Goal: Information Seeking & Learning: Learn about a topic

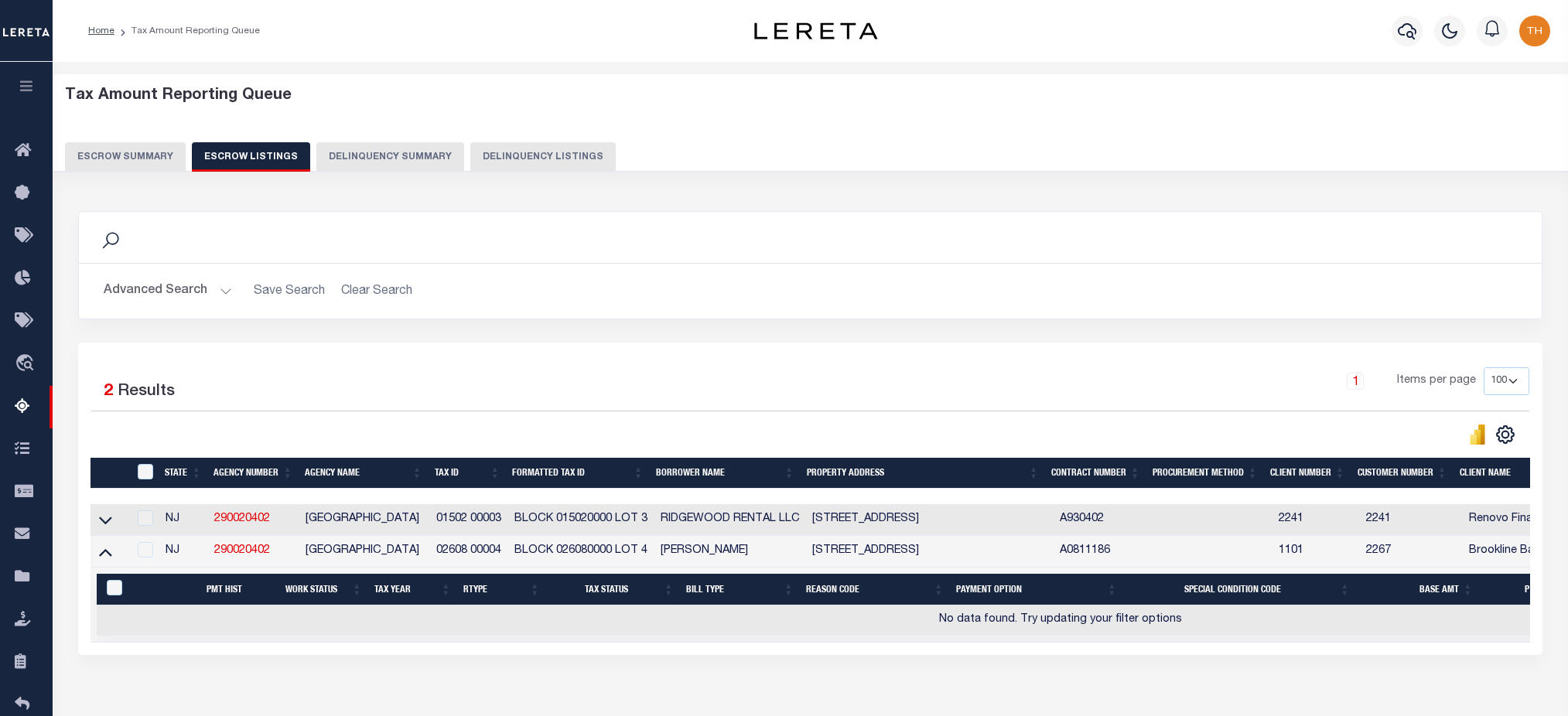
select select "100"
click at [122, 143] on div "Escrow Summary Escrow Listings Delinquency Summary Delinquency Listings" at bounding box center [811, 156] width 1492 height 28
click at [136, 140] on div "Tax Amount Reporting Queue Escrow Summary Escrow Listings Delinquency Summary" at bounding box center [811, 129] width 1492 height 85
click at [133, 154] on button "Escrow Summary" at bounding box center [125, 157] width 121 height 29
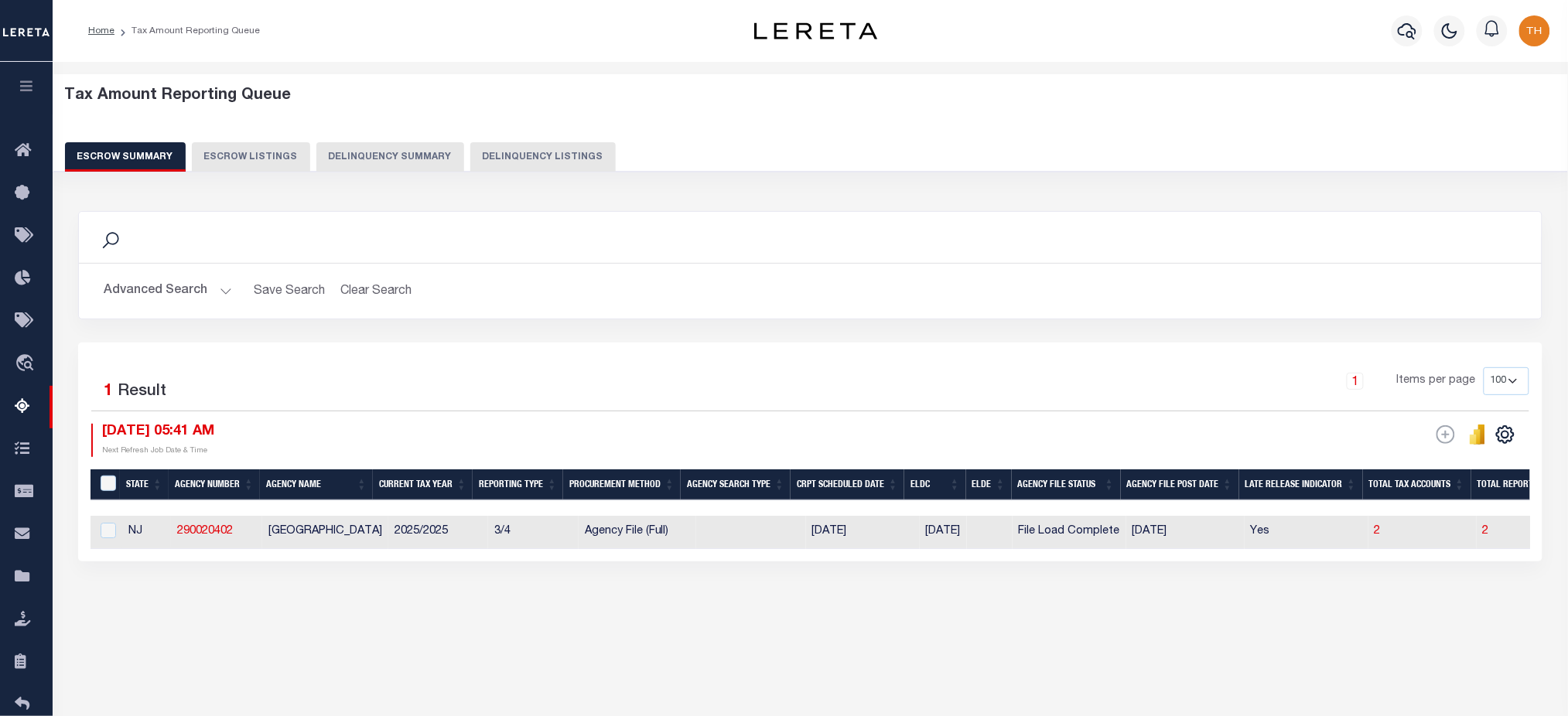
click at [163, 290] on button "Advanced Search" at bounding box center [167, 290] width 129 height 30
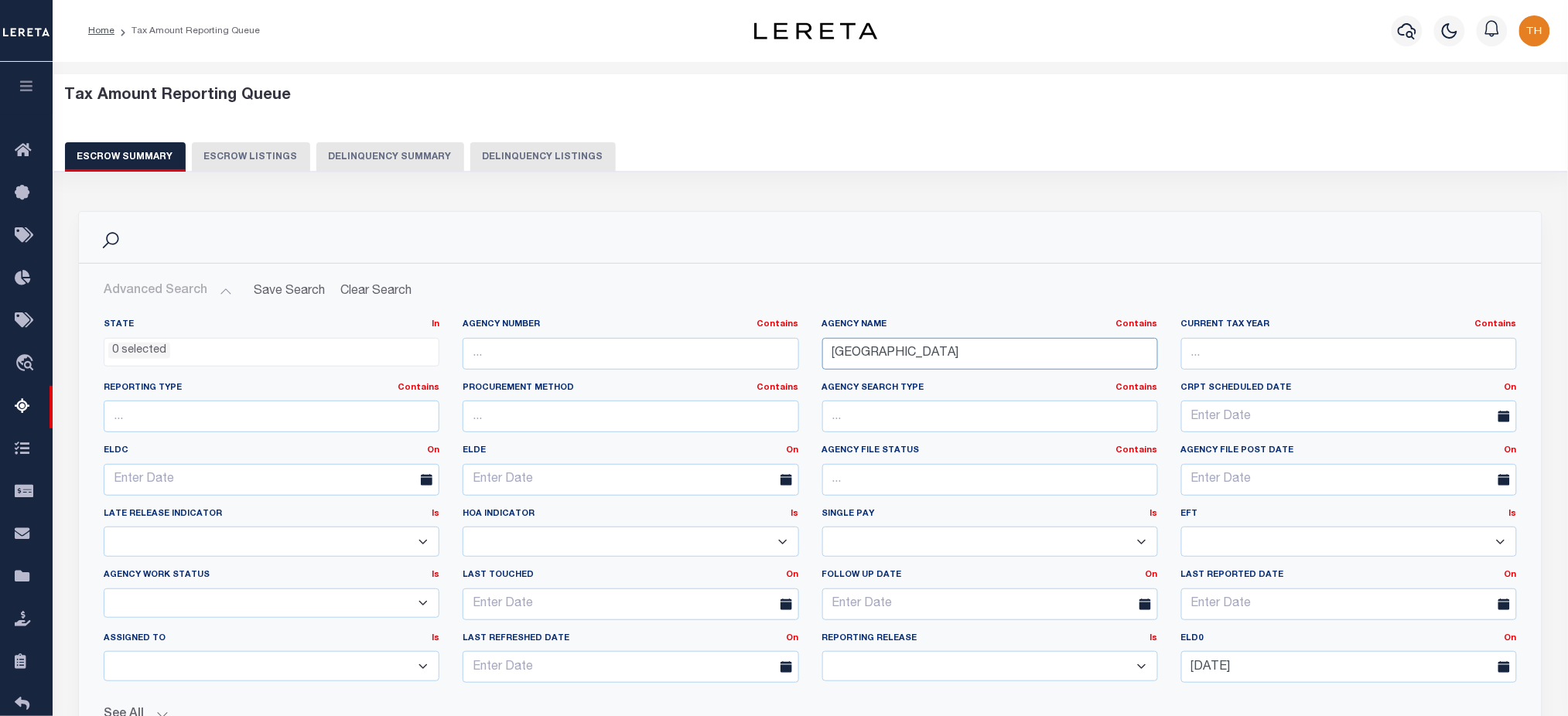
drag, startPoint x: 976, startPoint y: 364, endPoint x: 734, endPoint y: 347, distance: 242.6
click at [734, 347] on div "State In In AK AL AR AZ CA CO CT DC DE FL GA GU HI IA ID IL IN KS KY LA MA MD M…" at bounding box center [811, 507] width 1437 height 377
paste input "[GEOGRAPHIC_DATA]"
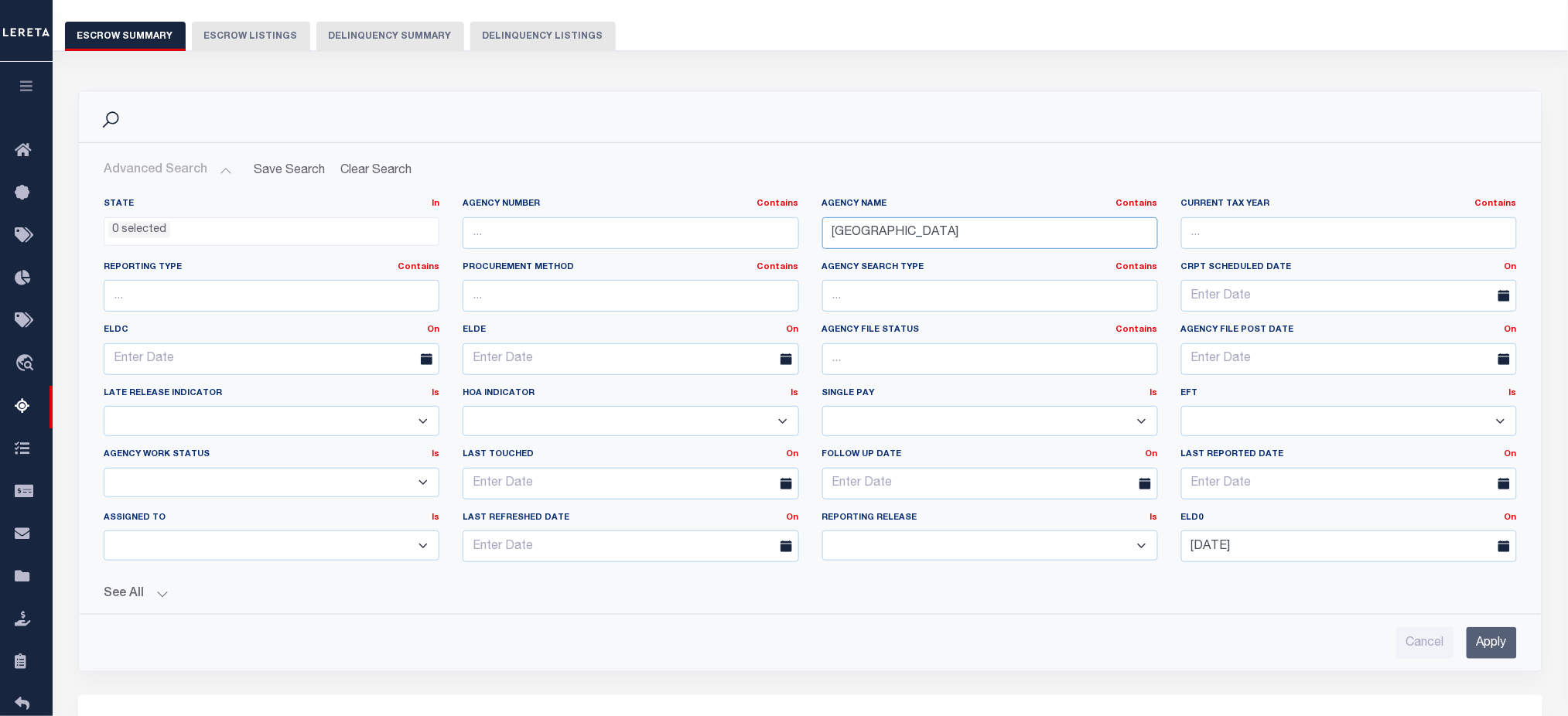
scroll to position [309, 0]
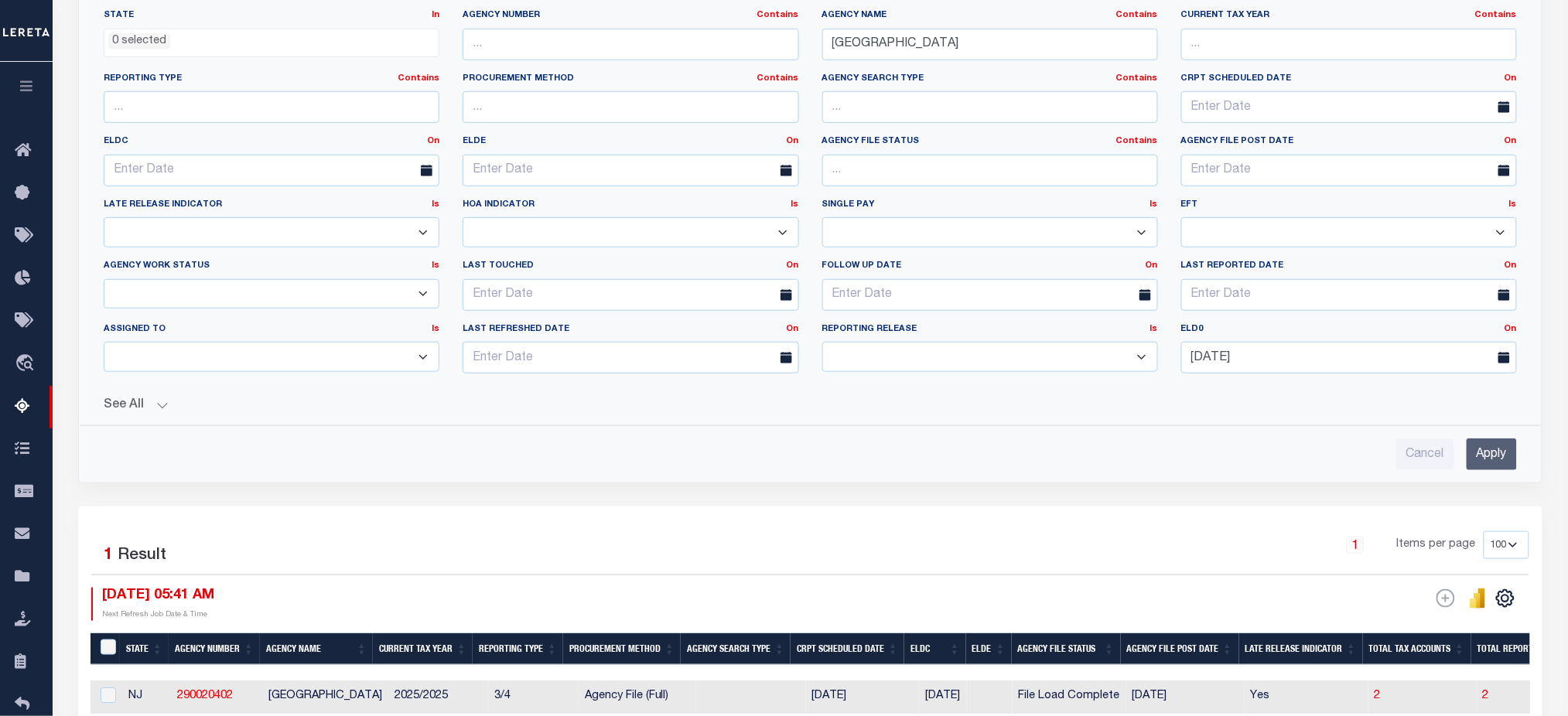
click at [1490, 466] on input "Apply" at bounding box center [1492, 454] width 50 height 32
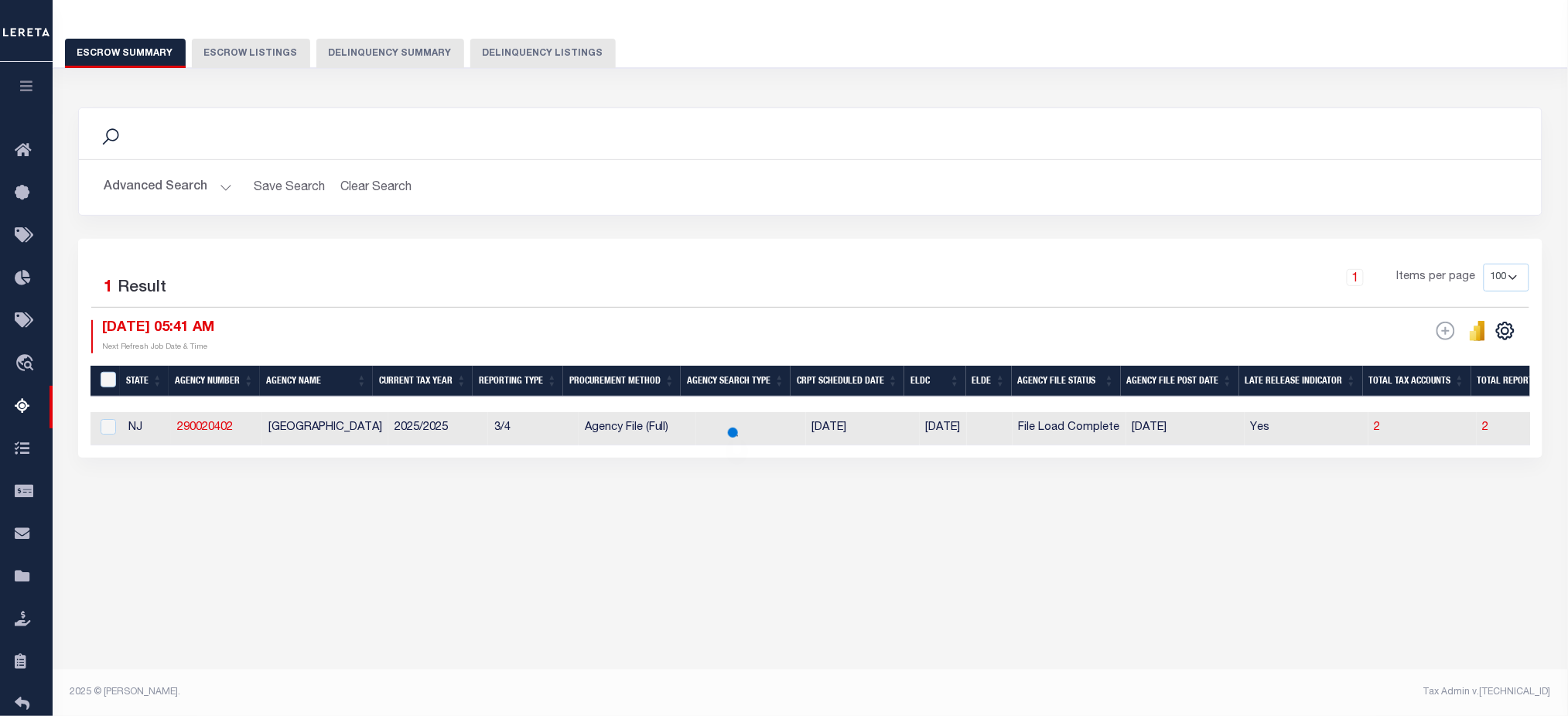
scroll to position [103, 0]
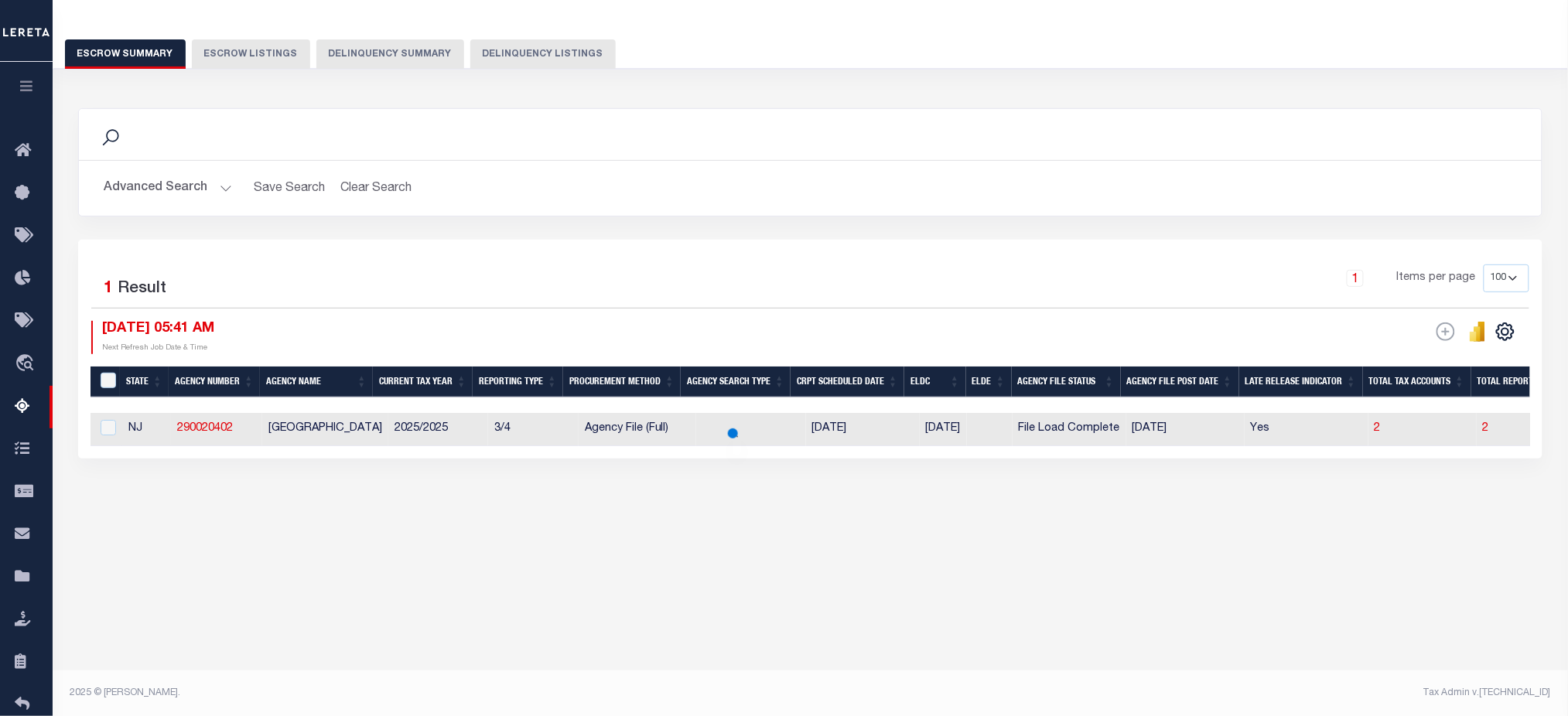
drag, startPoint x: 146, startPoint y: 189, endPoint x: 515, endPoint y: 243, distance: 372.9
click at [147, 189] on button "Advanced Search" at bounding box center [167, 188] width 129 height 30
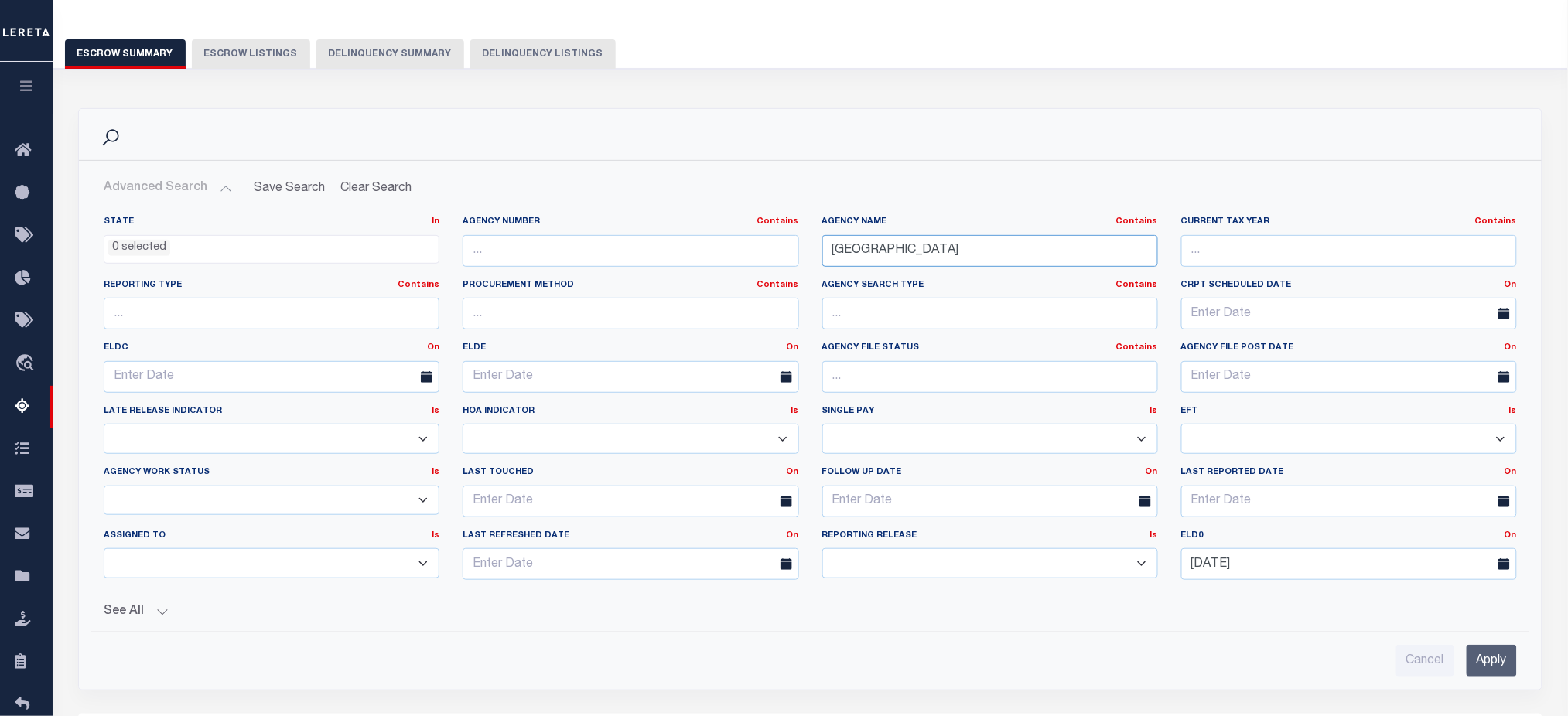
click at [972, 255] on input "[GEOGRAPHIC_DATA]" at bounding box center [990, 251] width 336 height 32
type input "[GEOGRAPHIC_DATA]"
drag, startPoint x: 1479, startPoint y: 661, endPoint x: 1080, endPoint y: 527, distance: 420.9
click at [1478, 661] on input "Apply" at bounding box center [1492, 660] width 50 height 32
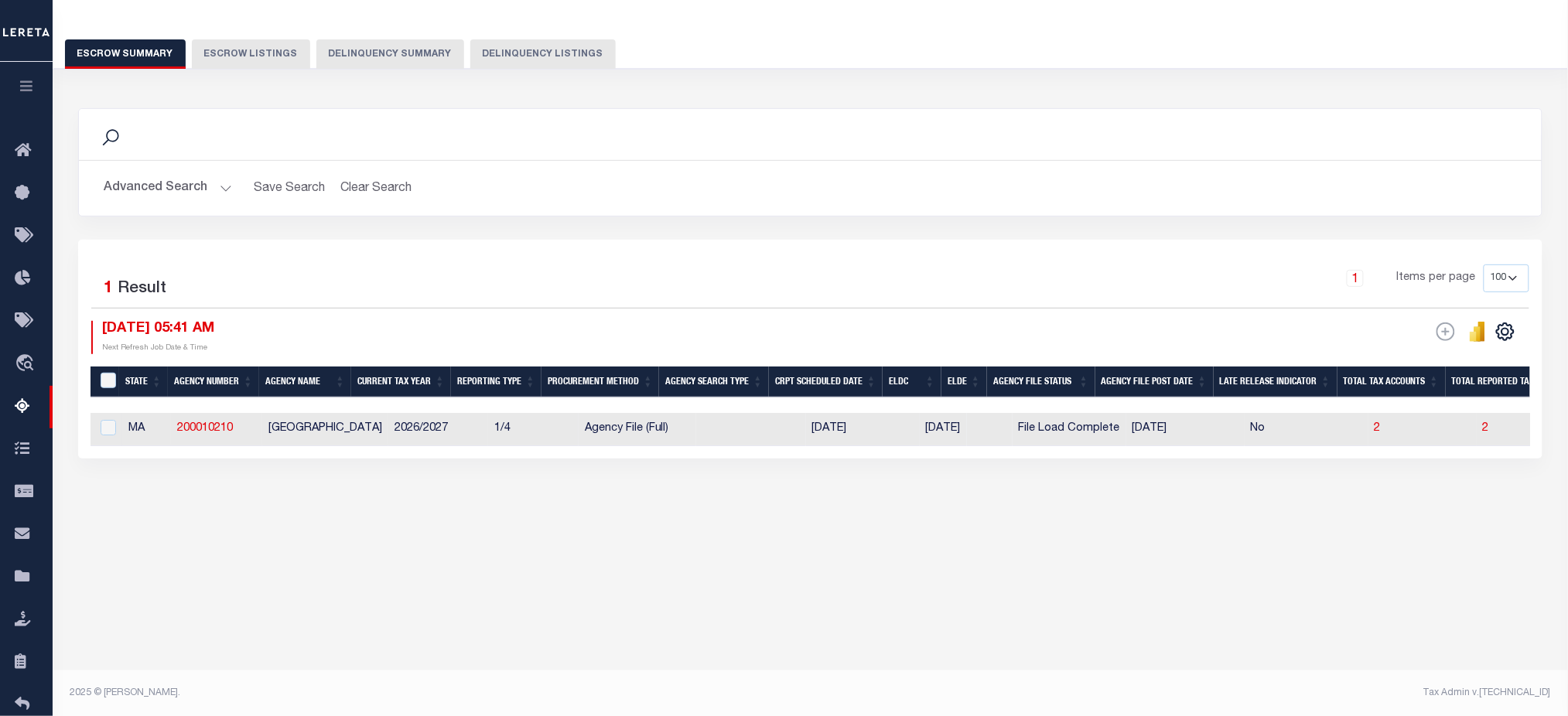
click at [1477, 427] on td "2" at bounding box center [1552, 430] width 150 height 33
checkbox input "true"
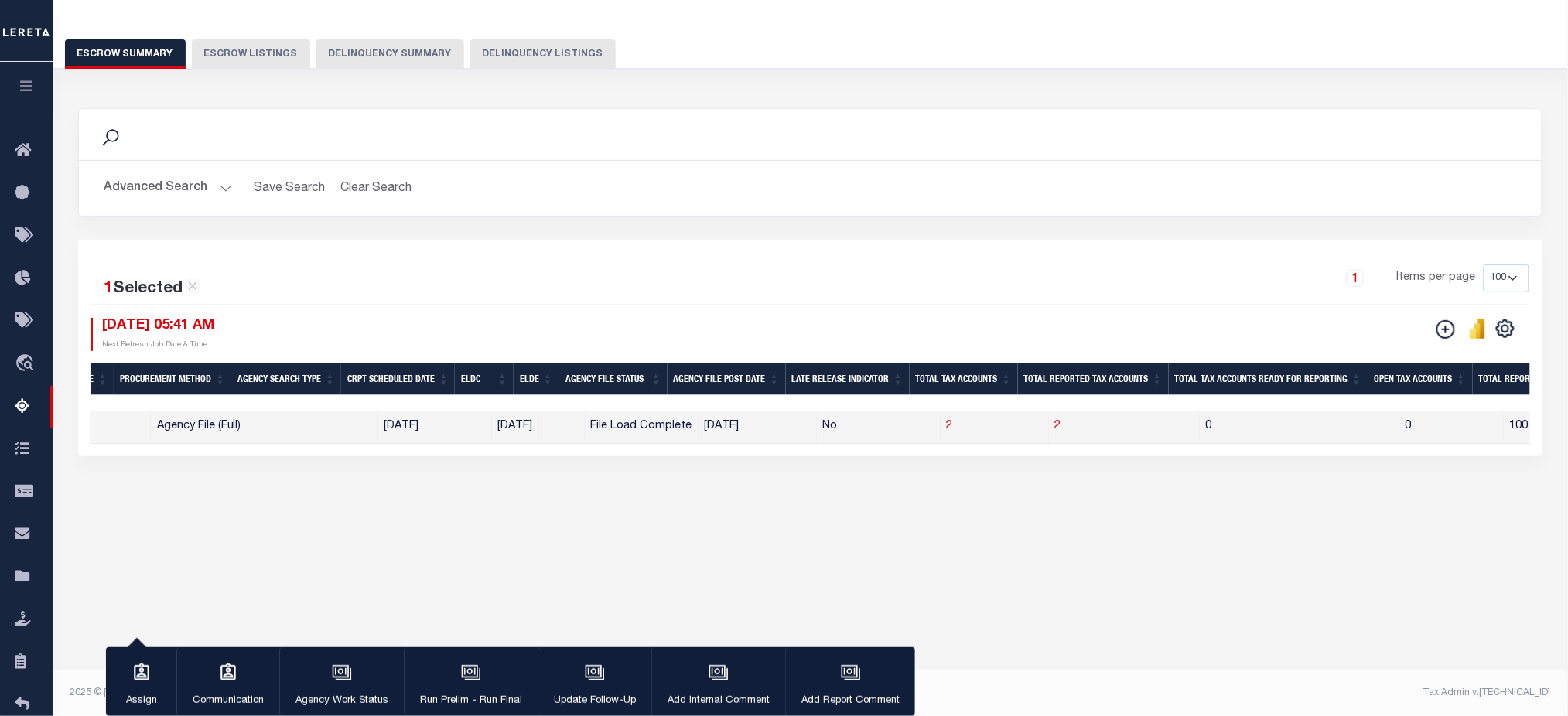
scroll to position [0, 450]
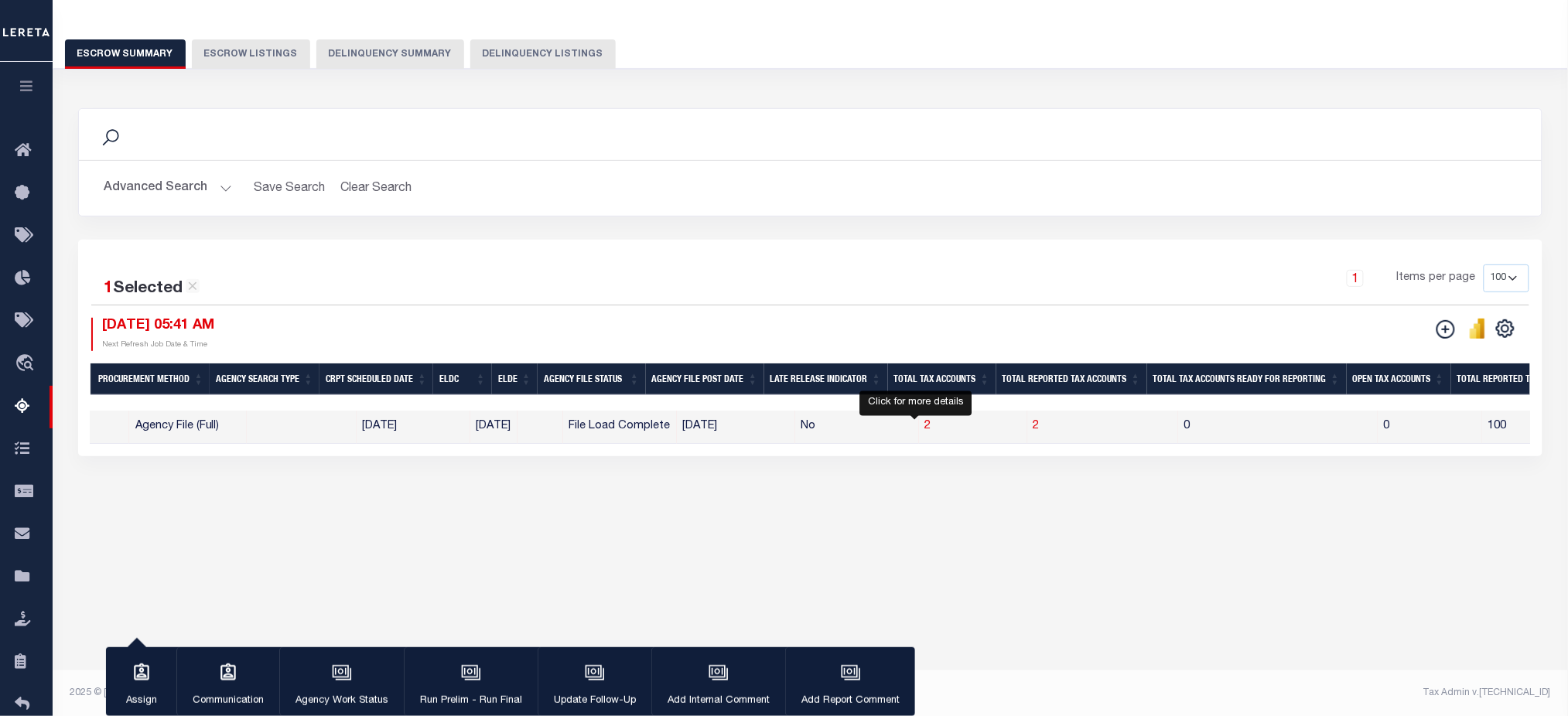
click at [926, 426] on span "2" at bounding box center [929, 426] width 6 height 11
select select "100"
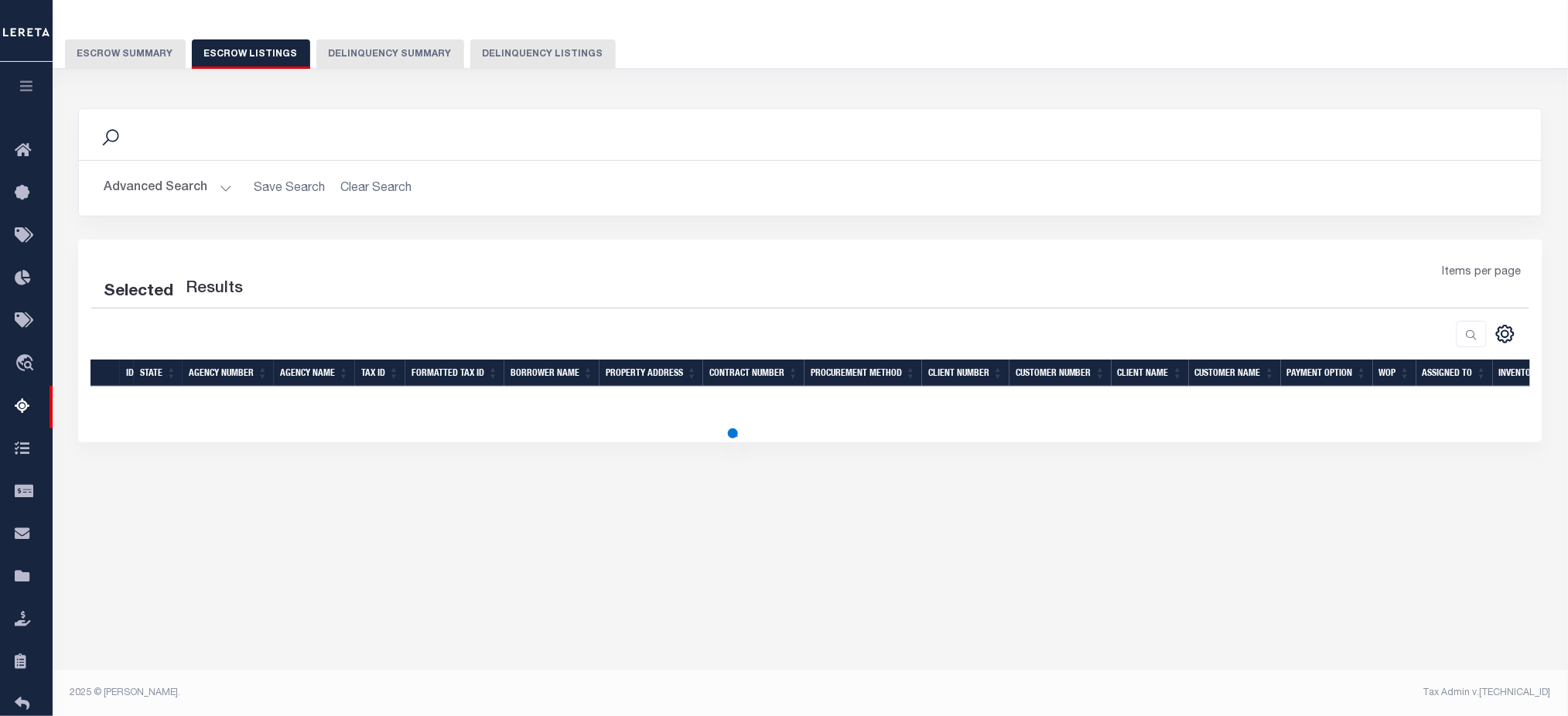
select select "100"
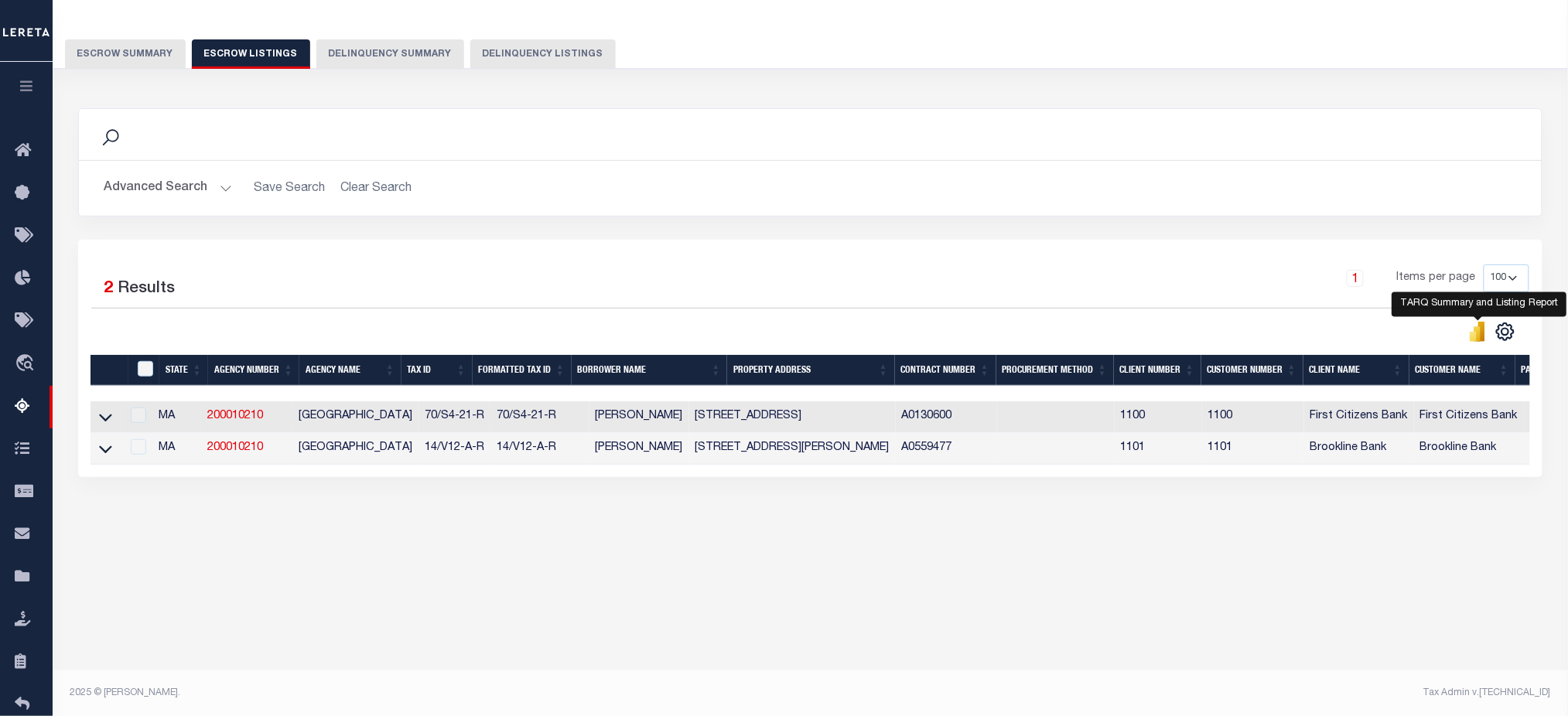
click at [1469, 338] on icon "" at bounding box center [1477, 332] width 17 height 20
click at [101, 44] on button "Escrow Summary" at bounding box center [125, 54] width 121 height 29
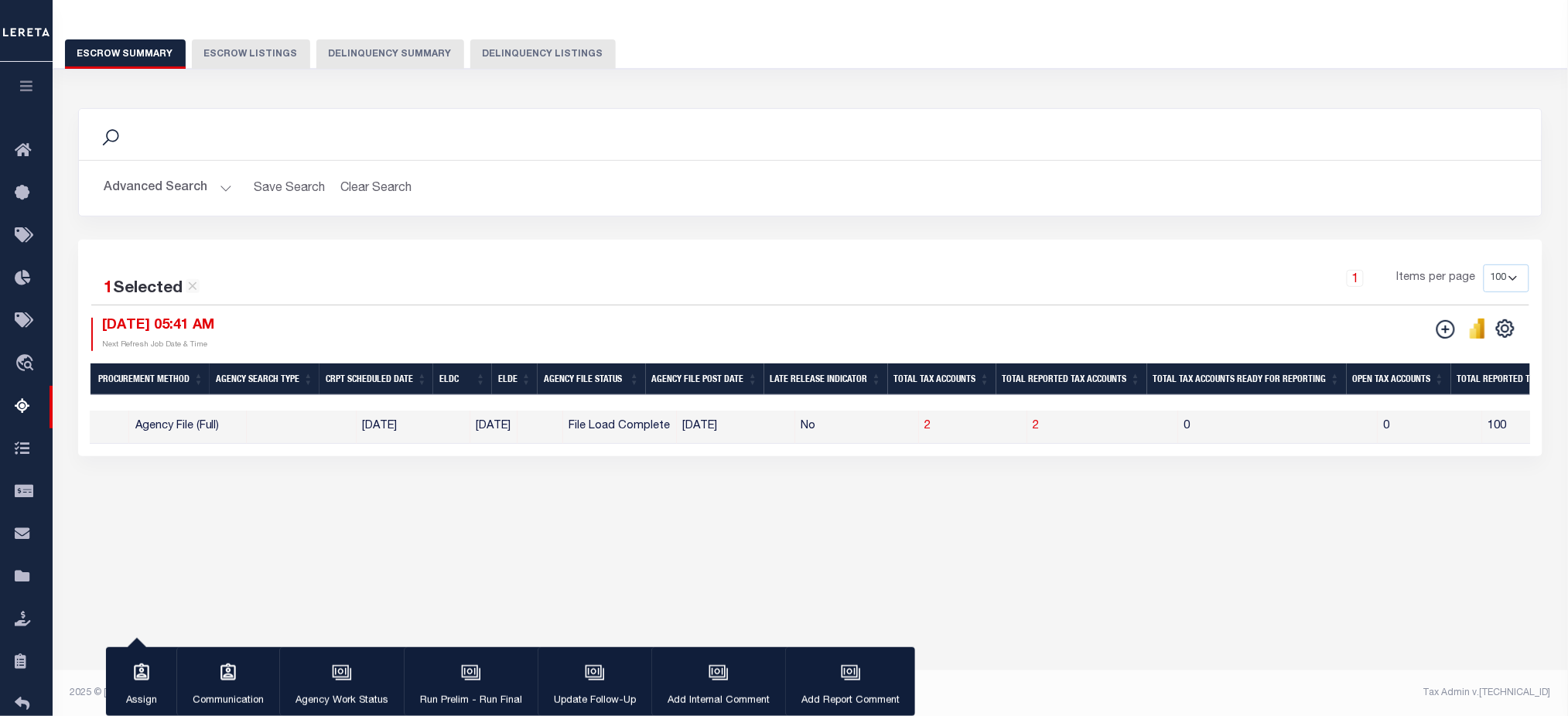
scroll to position [0, 0]
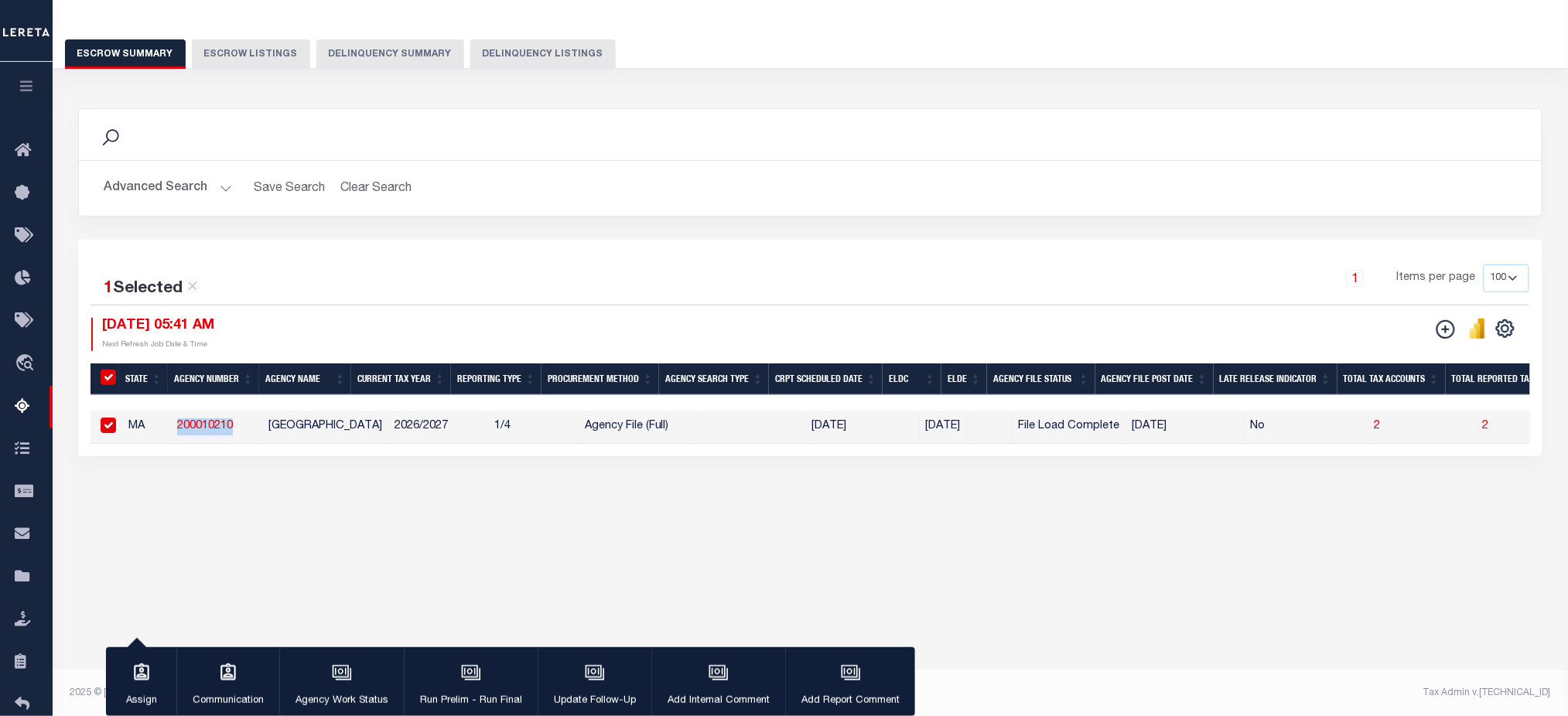
drag, startPoint x: 241, startPoint y: 430, endPoint x: 175, endPoint y: 431, distance: 66.0
click at [175, 431] on td "200010210" at bounding box center [216, 427] width 91 height 33
checkbox input "false"
copy link "200010210"
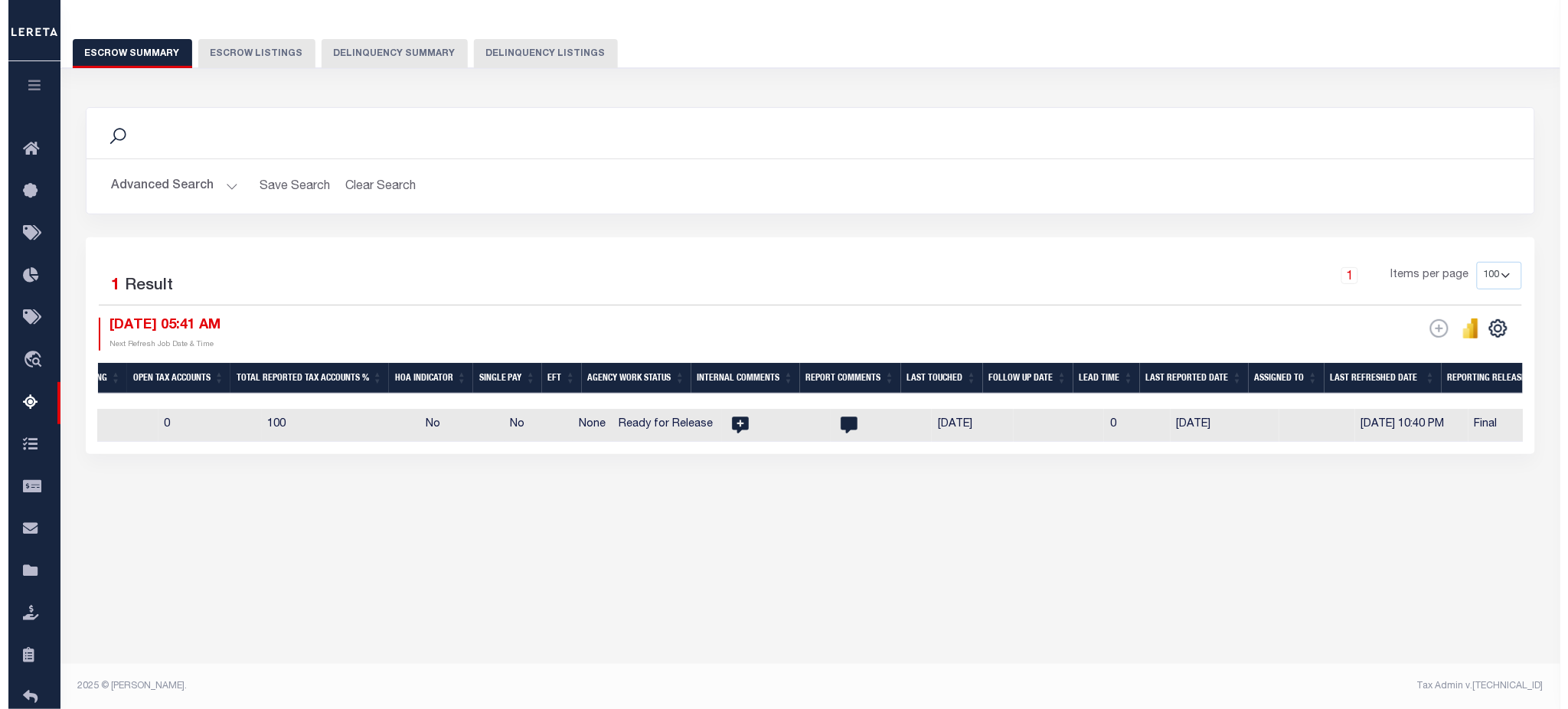
scroll to position [0, 1683]
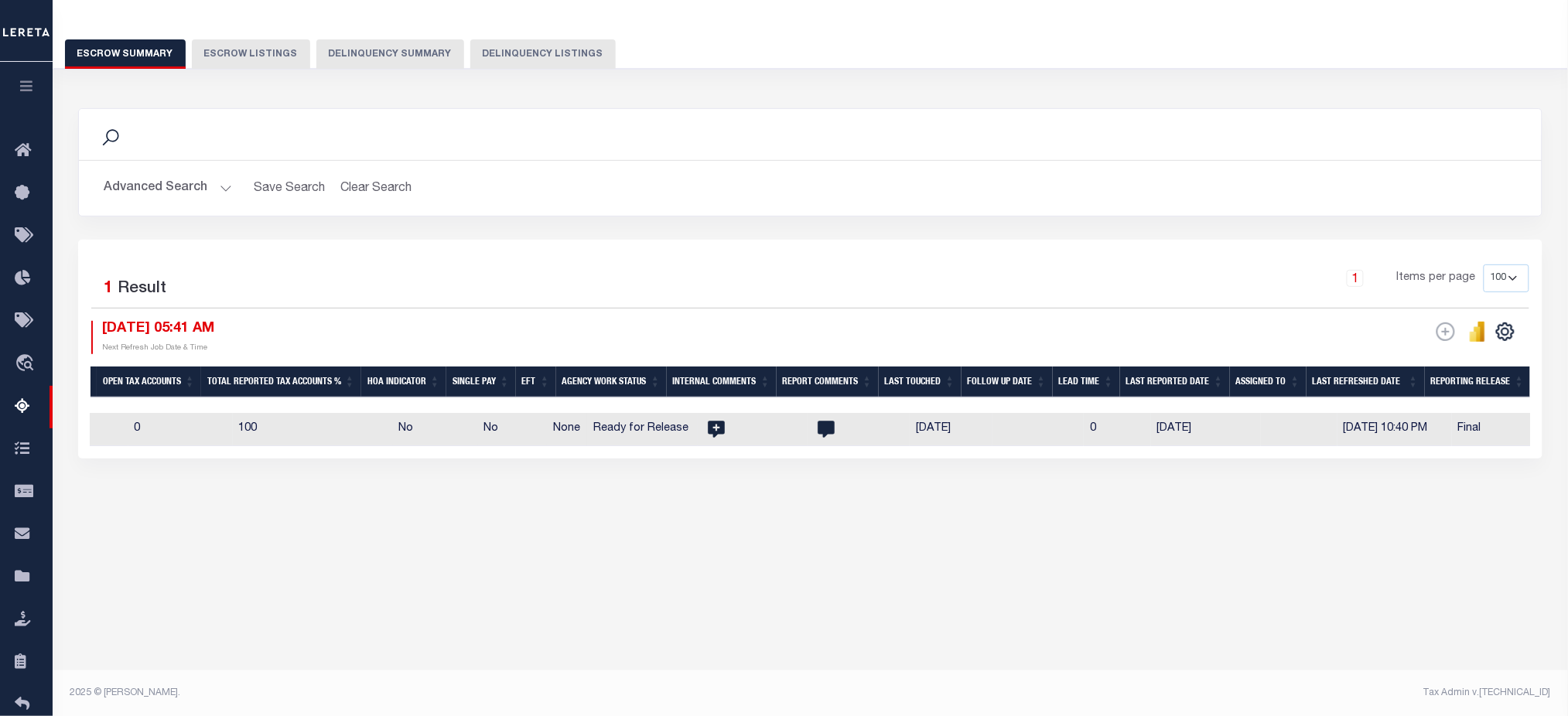
drag, startPoint x: 1302, startPoint y: 430, endPoint x: 1425, endPoint y: 433, distance: 123.0
click at [818, 431] on icon "" at bounding box center [826, 430] width 17 height 17
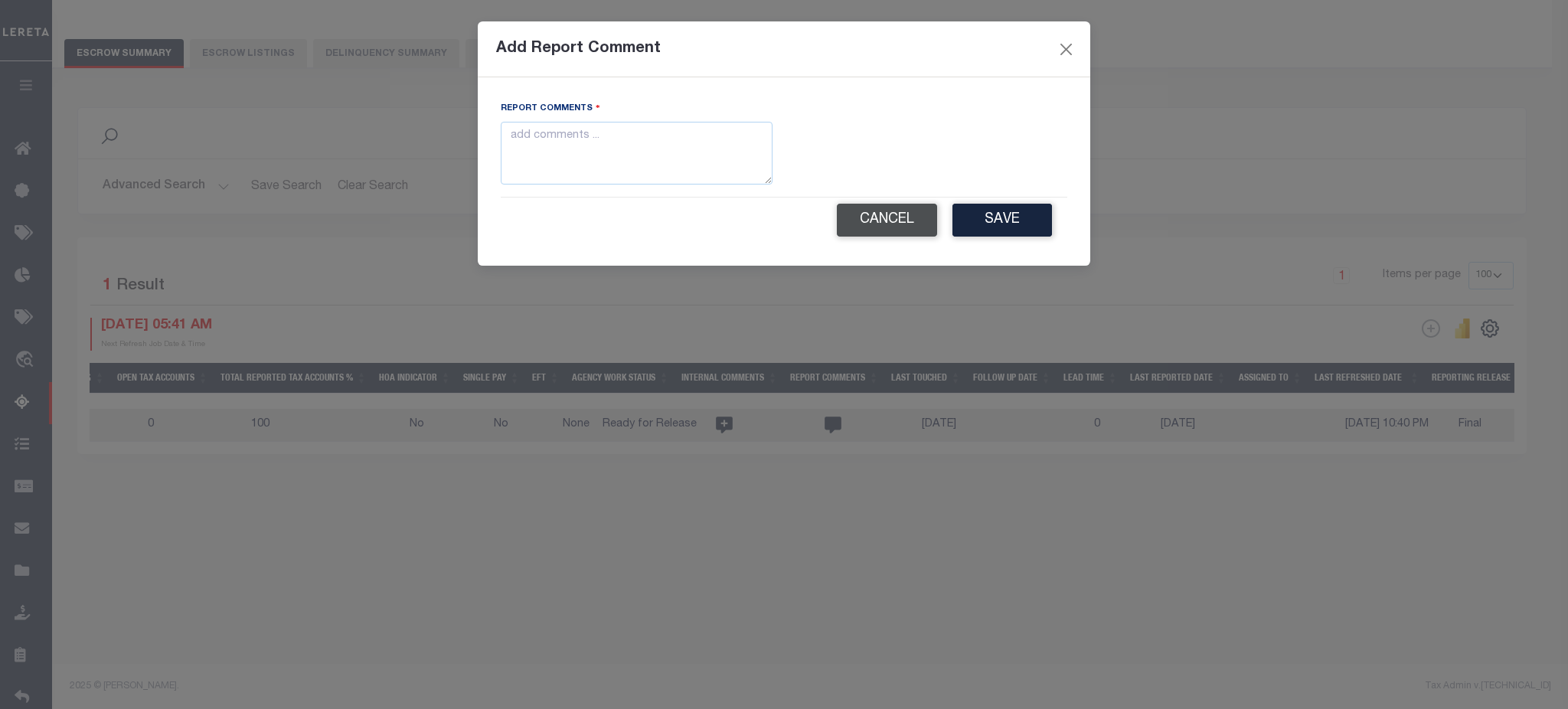
click at [911, 224] on button "Cancel" at bounding box center [887, 220] width 100 height 33
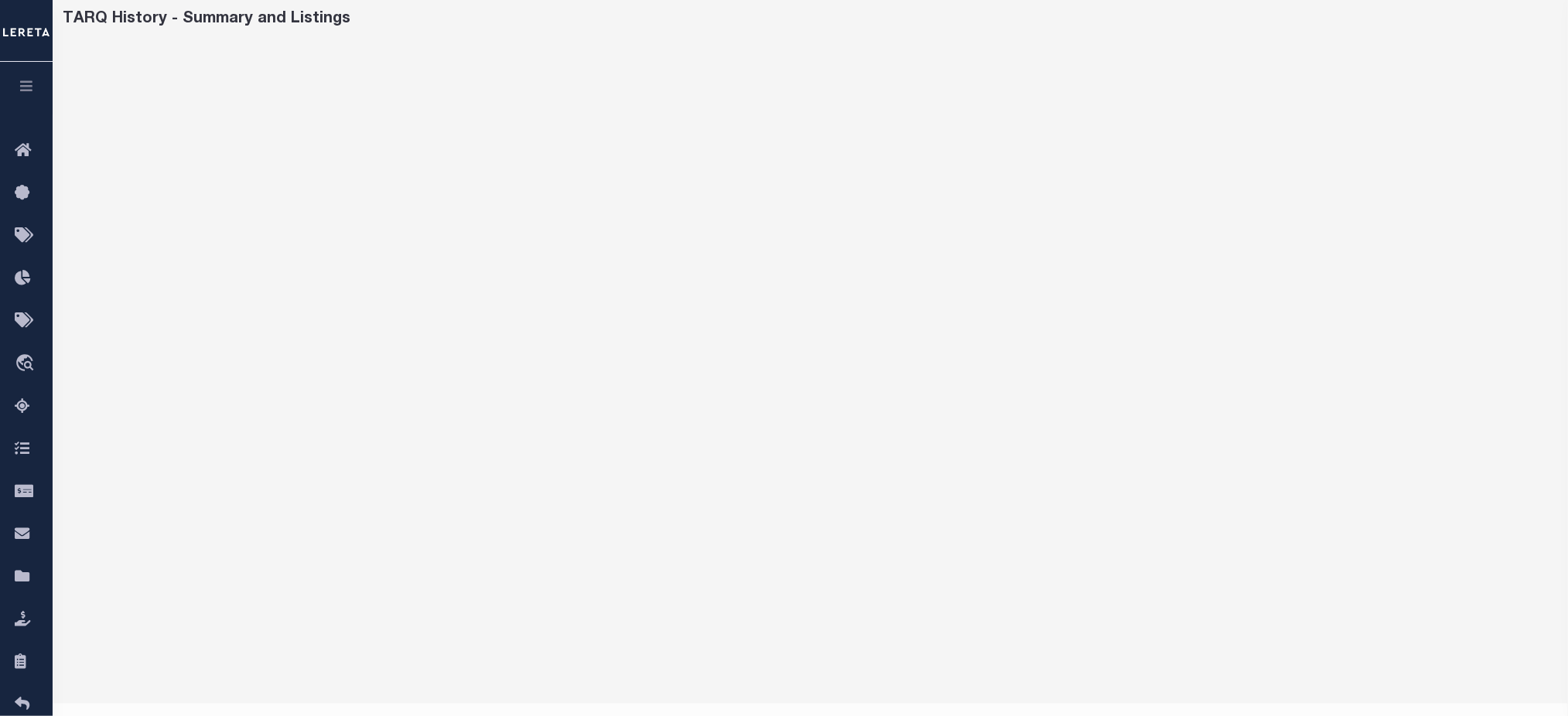
scroll to position [103, 0]
click at [38, 100] on button "button" at bounding box center [26, 87] width 53 height 53
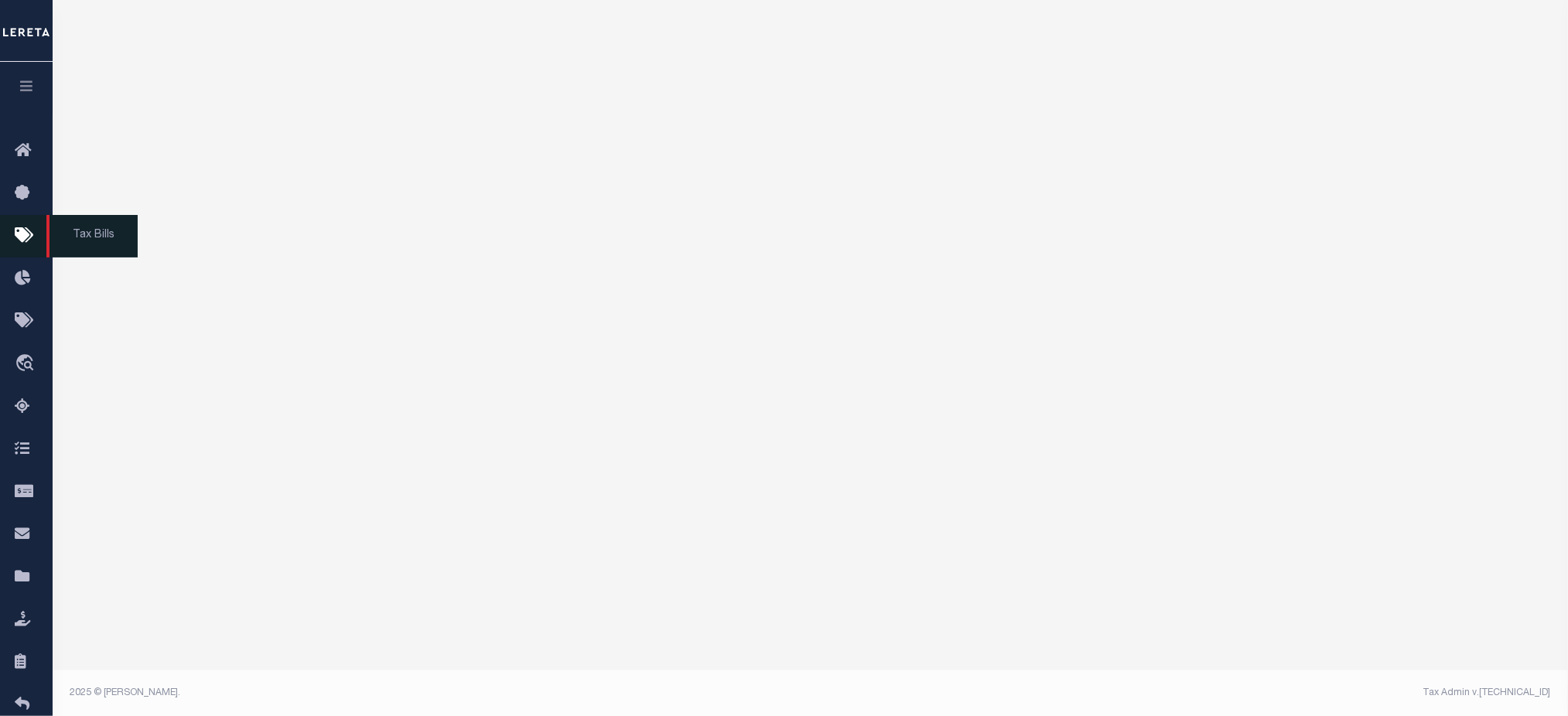
scroll to position [91, 0]
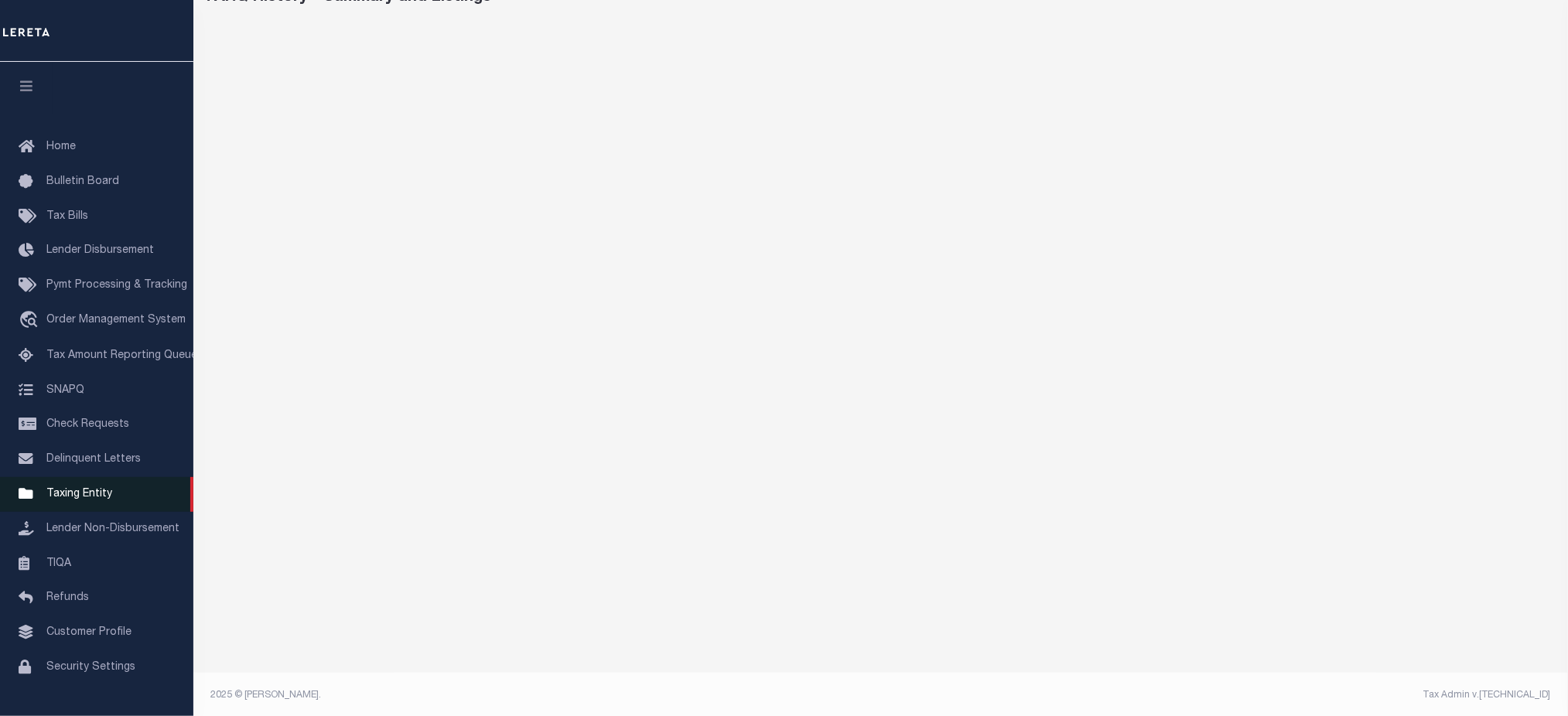
click at [97, 511] on link "Taxing Entity" at bounding box center [96, 494] width 193 height 35
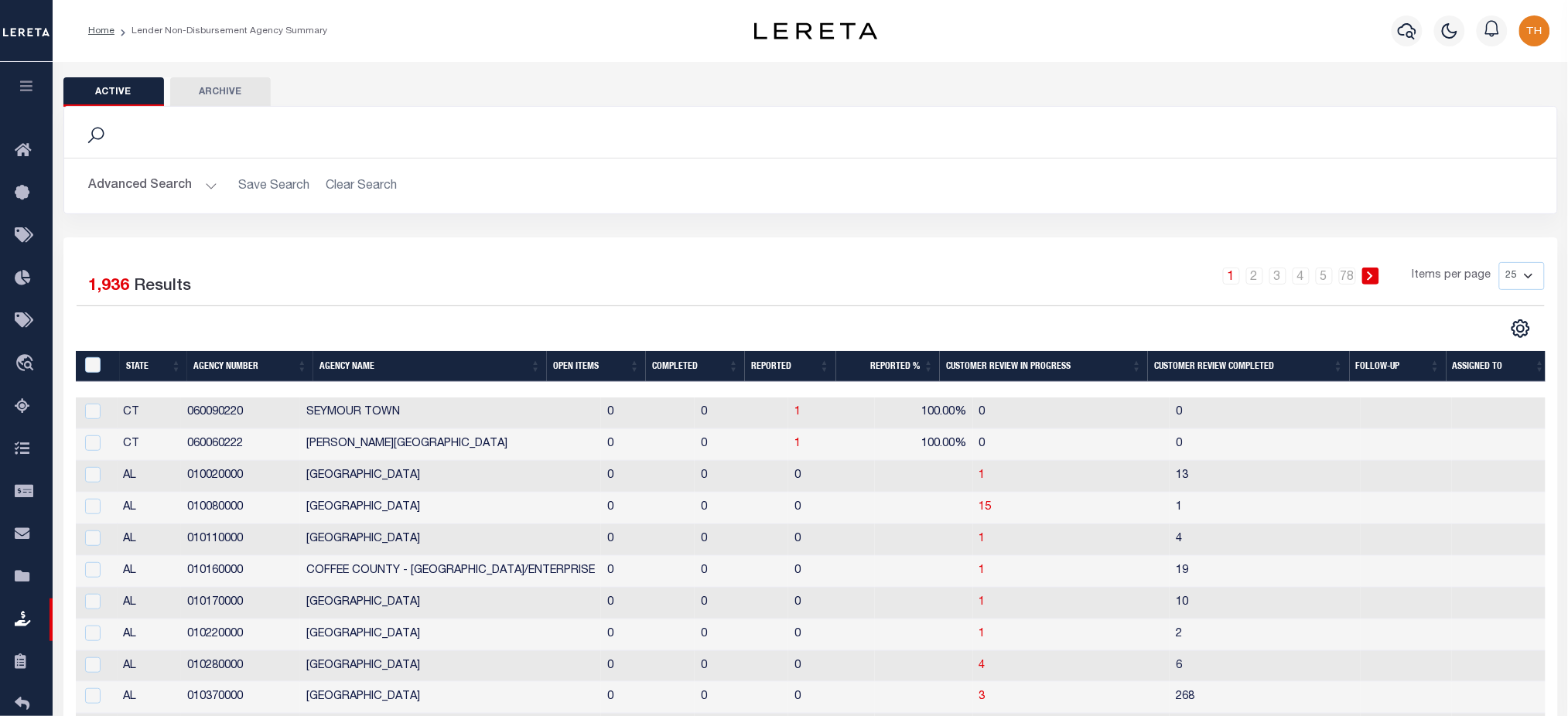
click at [180, 193] on button "Advanced Search" at bounding box center [153, 185] width 129 height 30
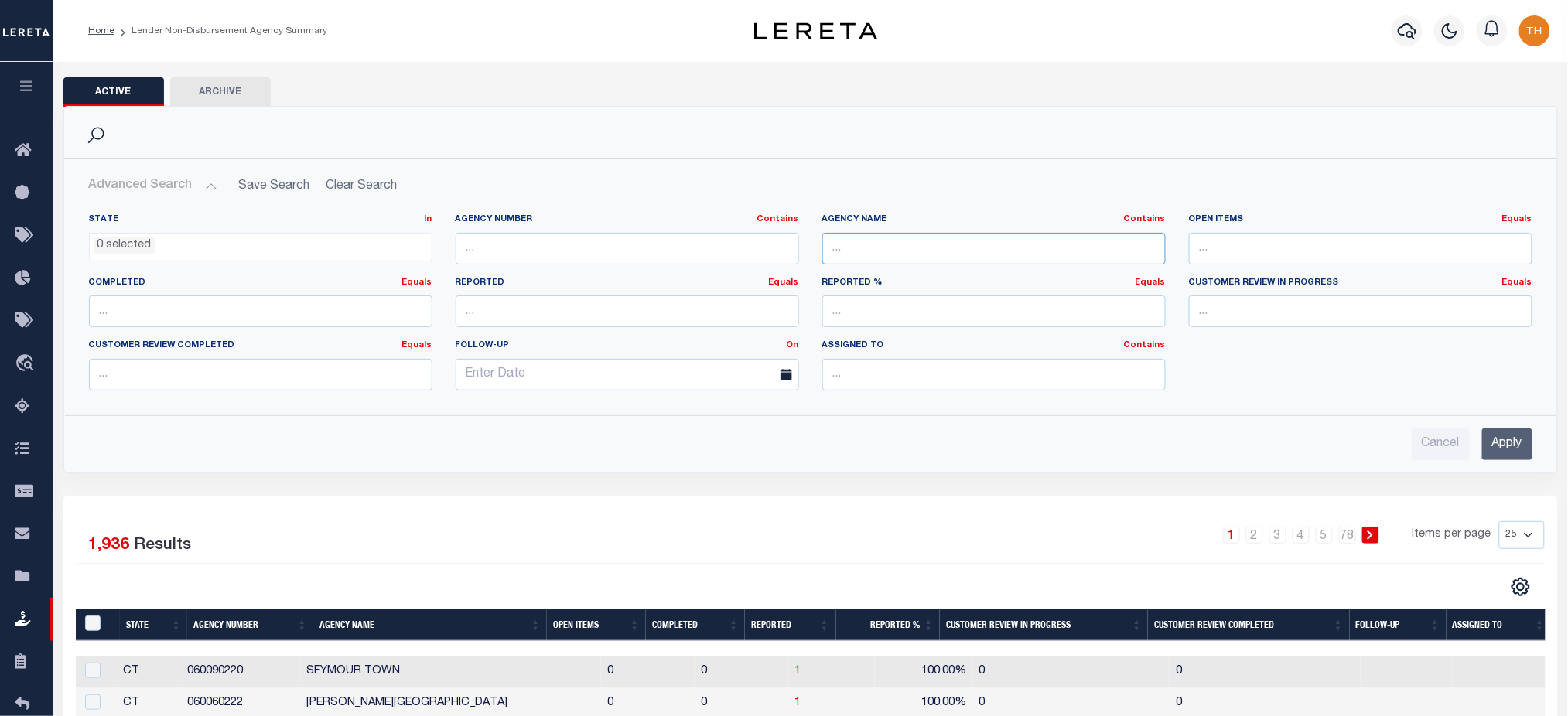
click at [944, 254] on input "text" at bounding box center [994, 248] width 344 height 32
paste input "[GEOGRAPHIC_DATA]"
type input "[GEOGRAPHIC_DATA]"
click at [1506, 439] on input "Apply" at bounding box center [1507, 444] width 50 height 32
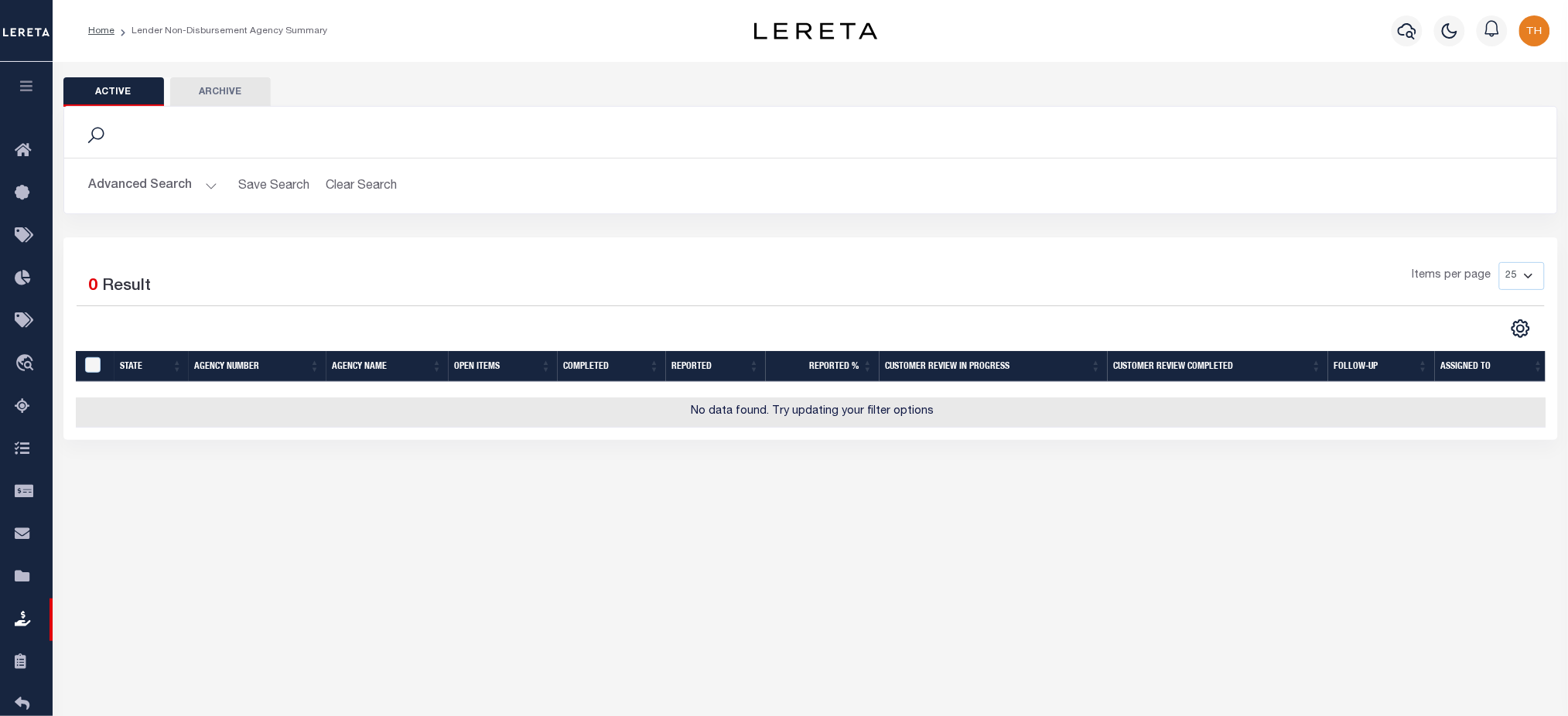
click at [108, 193] on button "Advanced Search" at bounding box center [153, 185] width 129 height 30
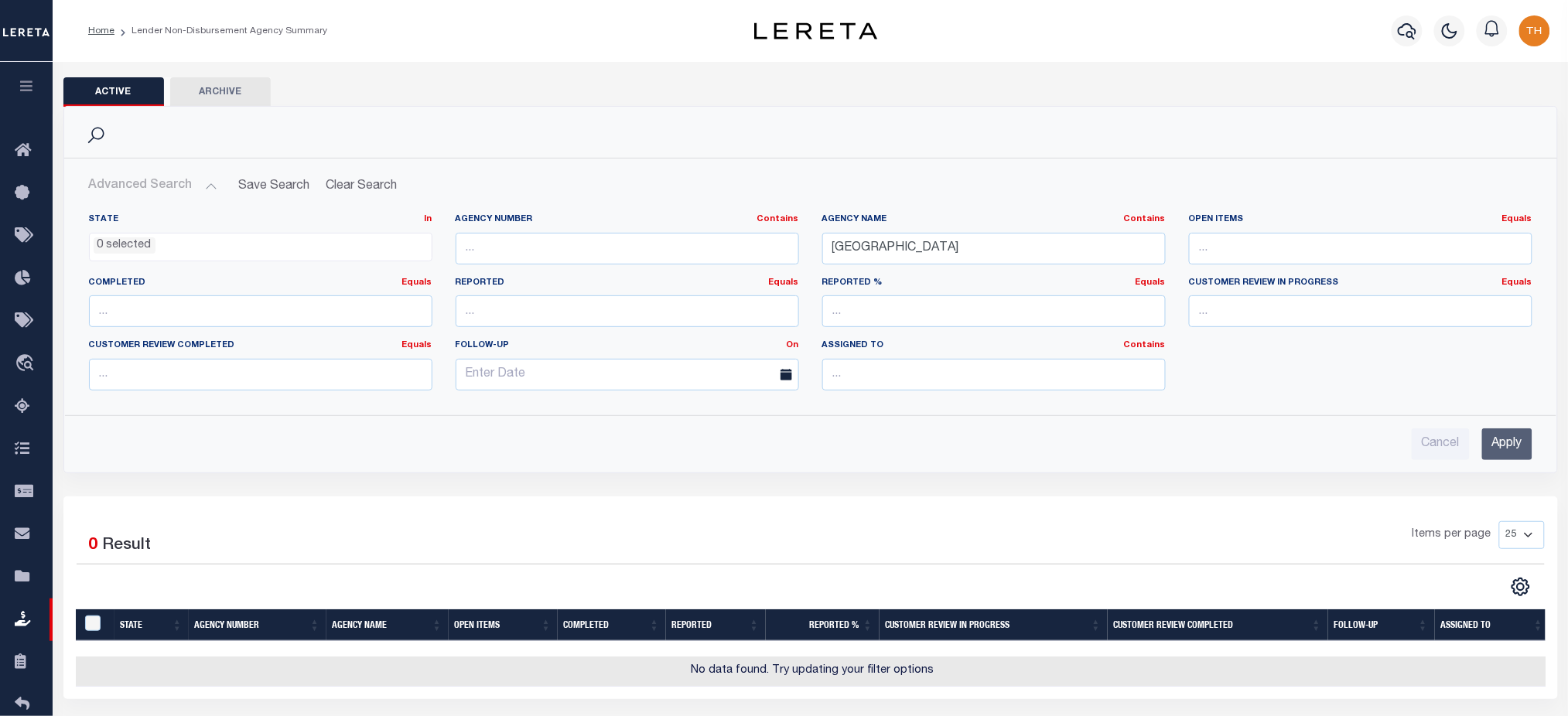
click at [213, 84] on button "Archive" at bounding box center [220, 92] width 100 height 29
select select
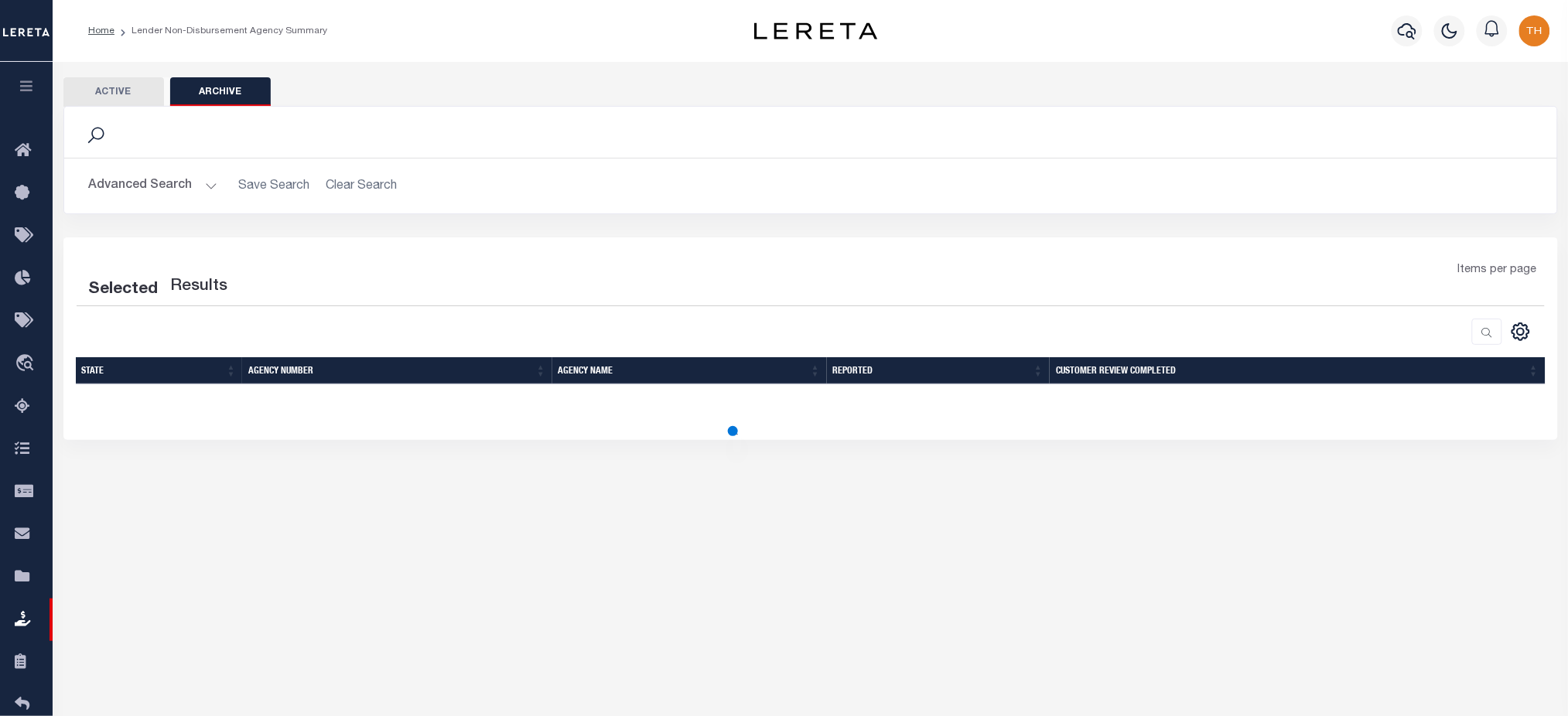
click at [151, 189] on button "Advanced Search" at bounding box center [153, 185] width 129 height 30
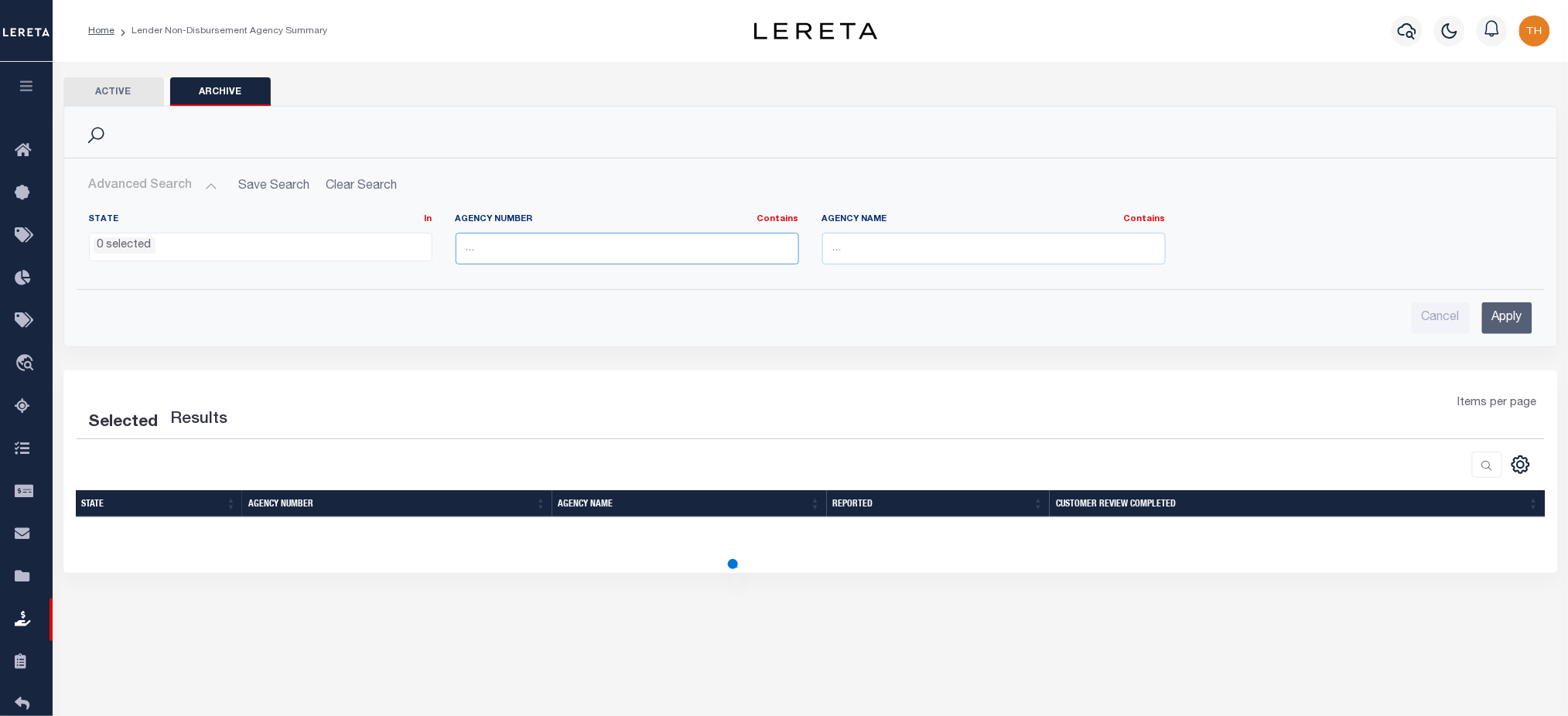
click at [612, 256] on input "text" at bounding box center [627, 248] width 344 height 32
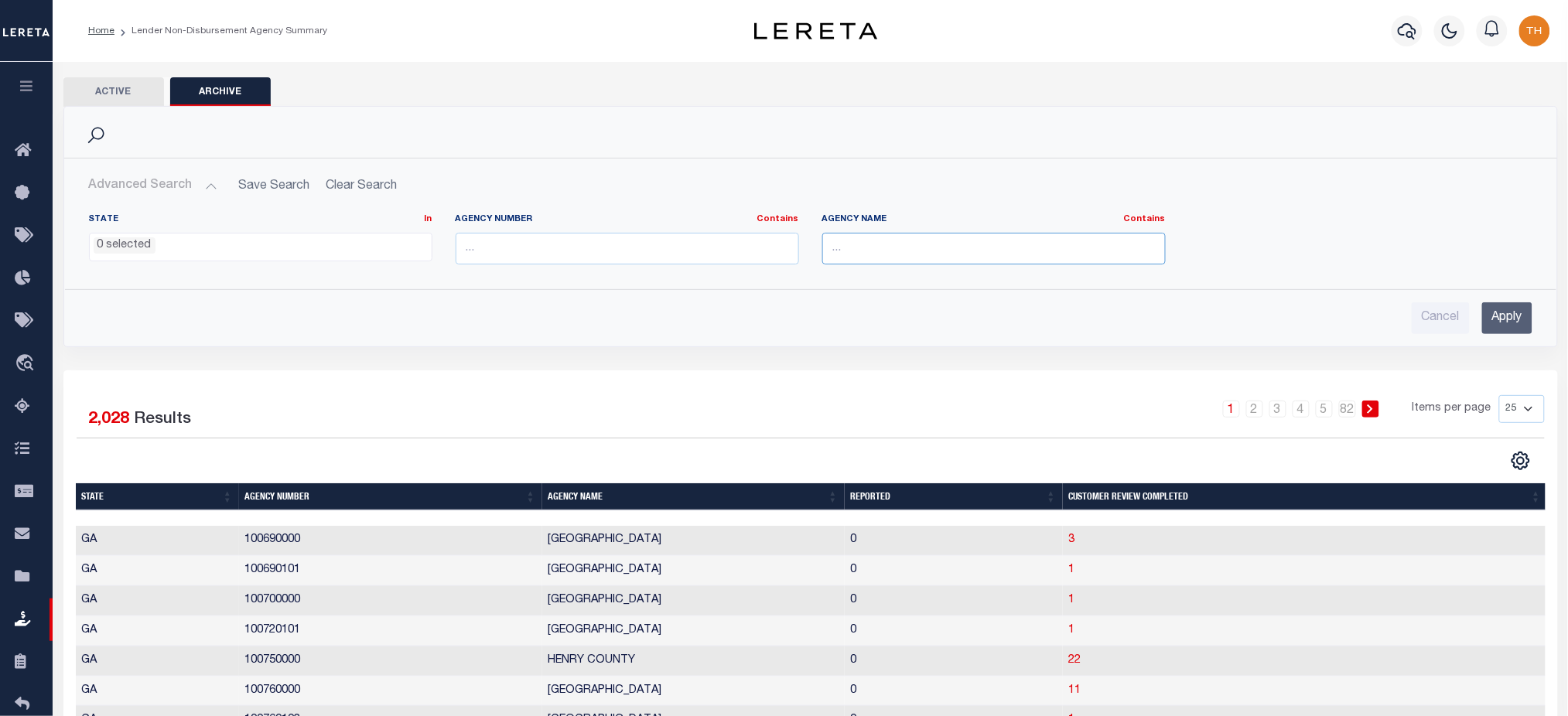
click at [1033, 261] on input "text" at bounding box center [994, 248] width 344 height 32
paste input "[GEOGRAPHIC_DATA]"
type input "[GEOGRAPHIC_DATA]"
click at [1494, 317] on input "Apply" at bounding box center [1507, 318] width 50 height 32
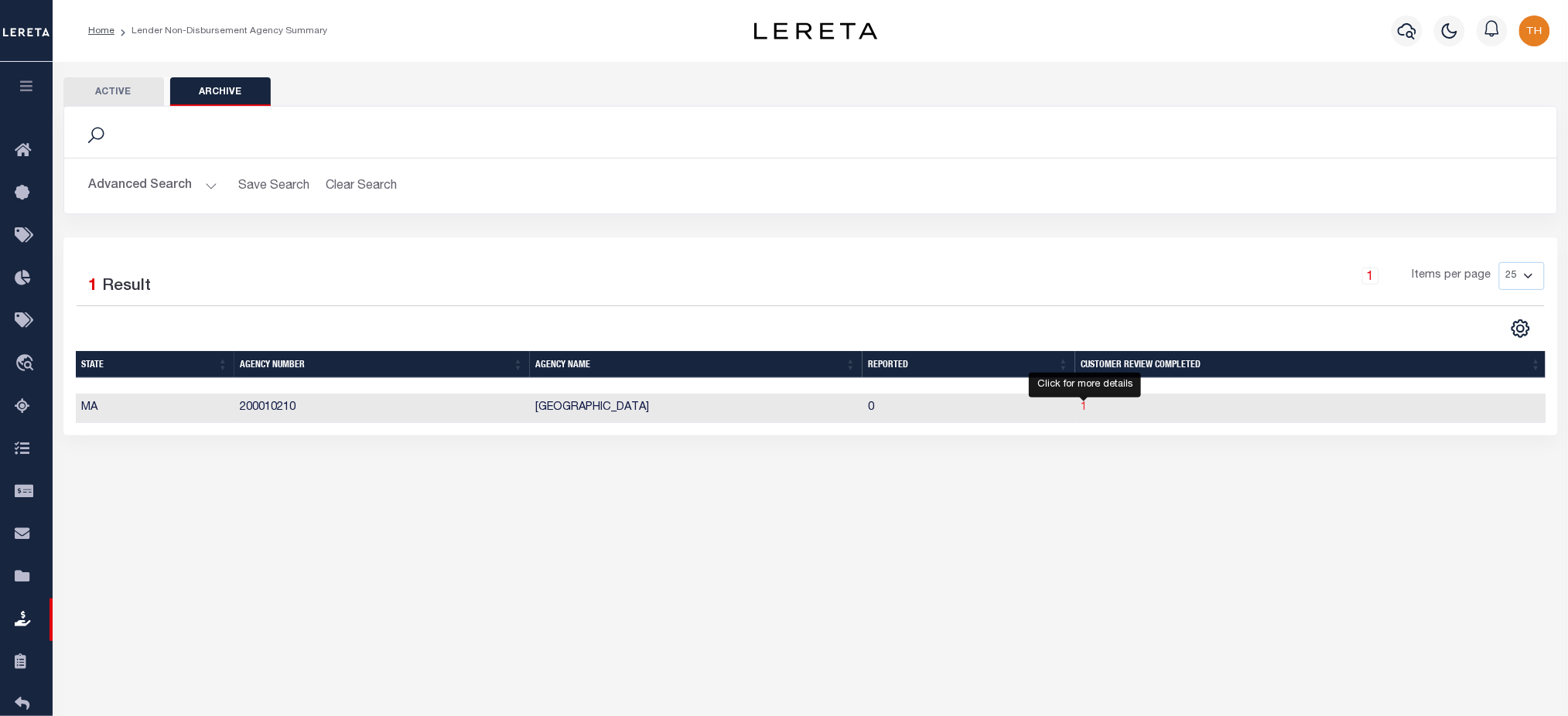
click at [1087, 413] on span "1" at bounding box center [1085, 407] width 6 height 11
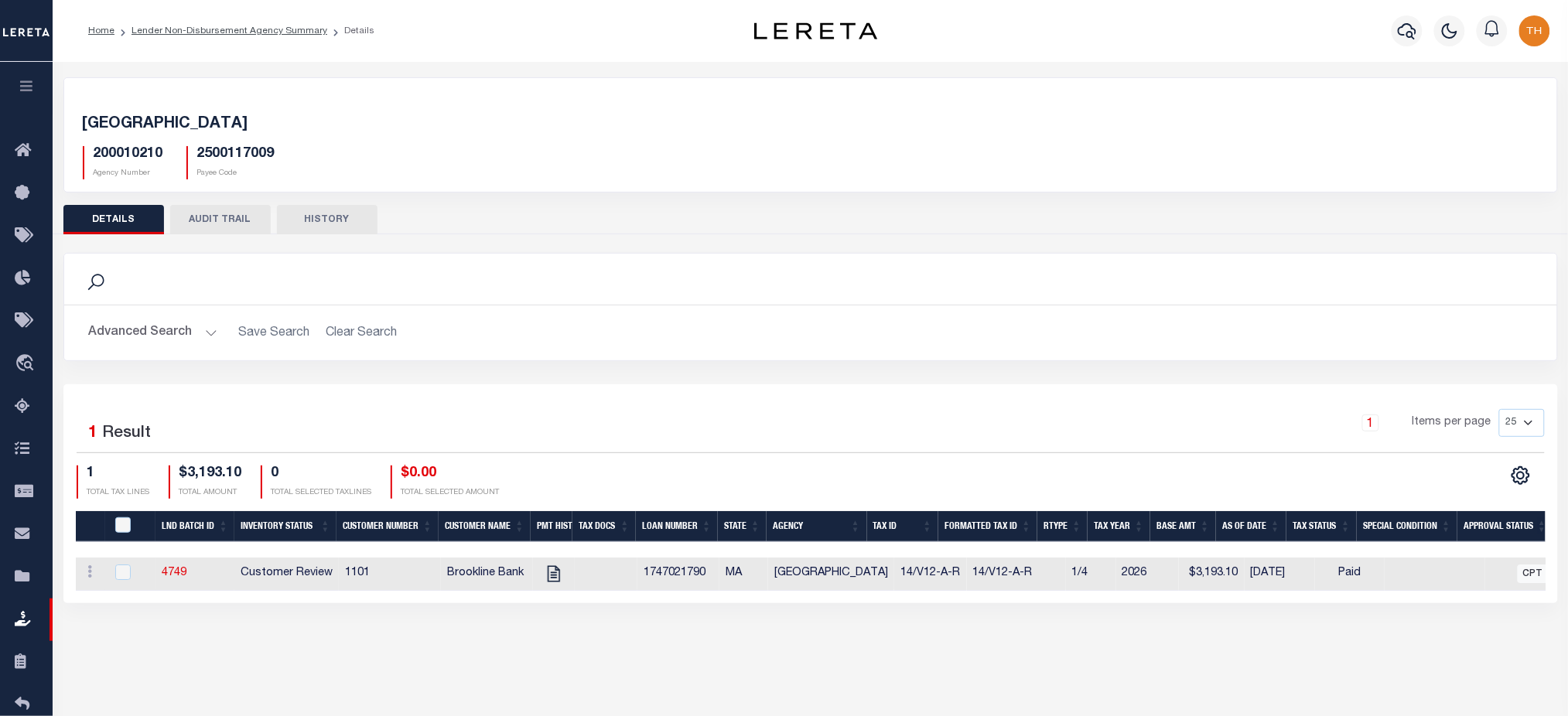
click at [236, 218] on button "AUDIT TRAIL" at bounding box center [220, 219] width 100 height 29
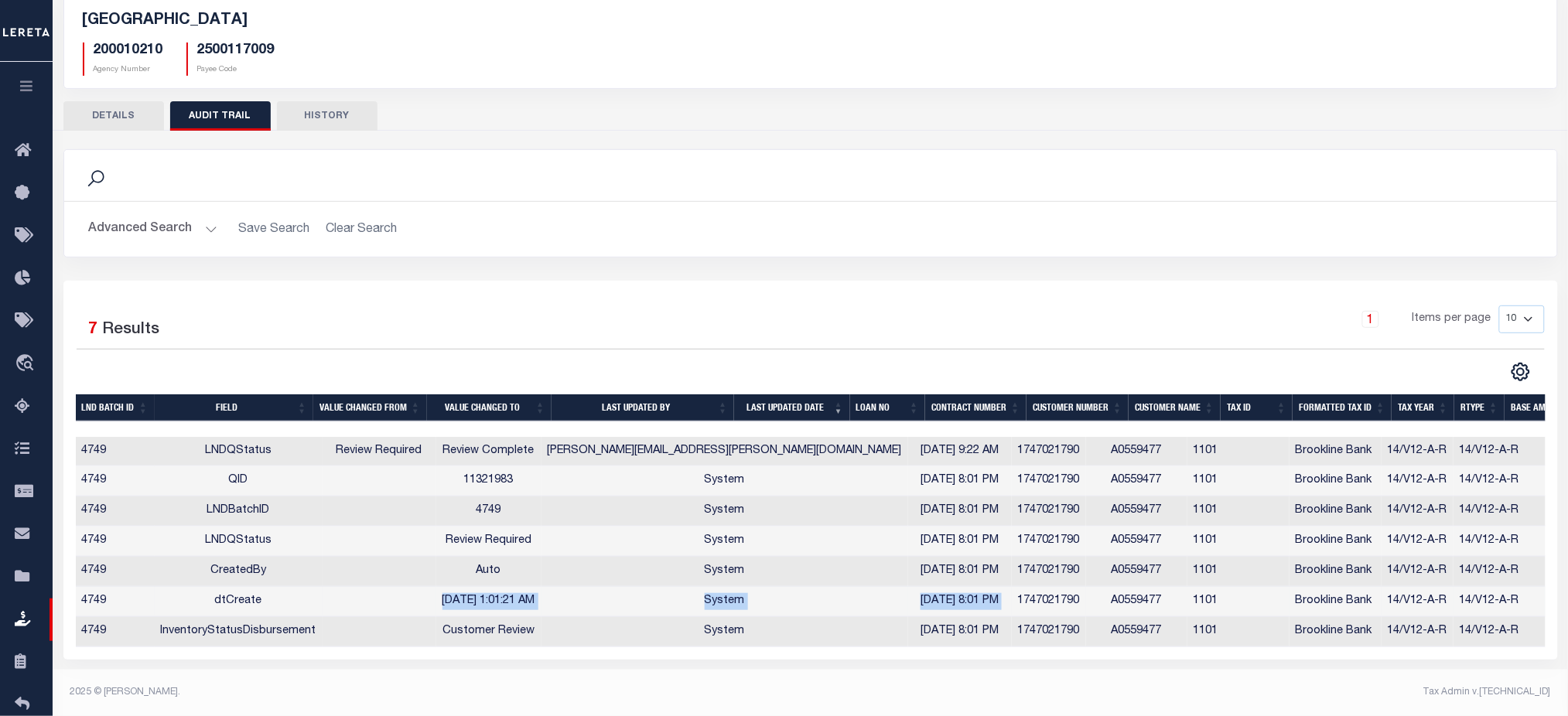
drag, startPoint x: 415, startPoint y: 599, endPoint x: 852, endPoint y: 606, distance: 437.1
click at [852, 606] on tr "4749 dtCreate 7/22/2025 1:01:21 AM System 07/21/2025 8:01 PM 1747021790 A055947…" at bounding box center [904, 602] width 1655 height 30
click at [692, 660] on div "Selected 7 Results 1 Items per page 10 25 50 100" at bounding box center [810, 470] width 1494 height 379
drag, startPoint x: 209, startPoint y: 601, endPoint x: 938, endPoint y: 601, distance: 729.0
click at [938, 601] on tr "4749 dtCreate 7/22/2025 1:01:21 AM System 07/21/2025 8:01 PM 1747021790 A055947…" at bounding box center [904, 602] width 1655 height 30
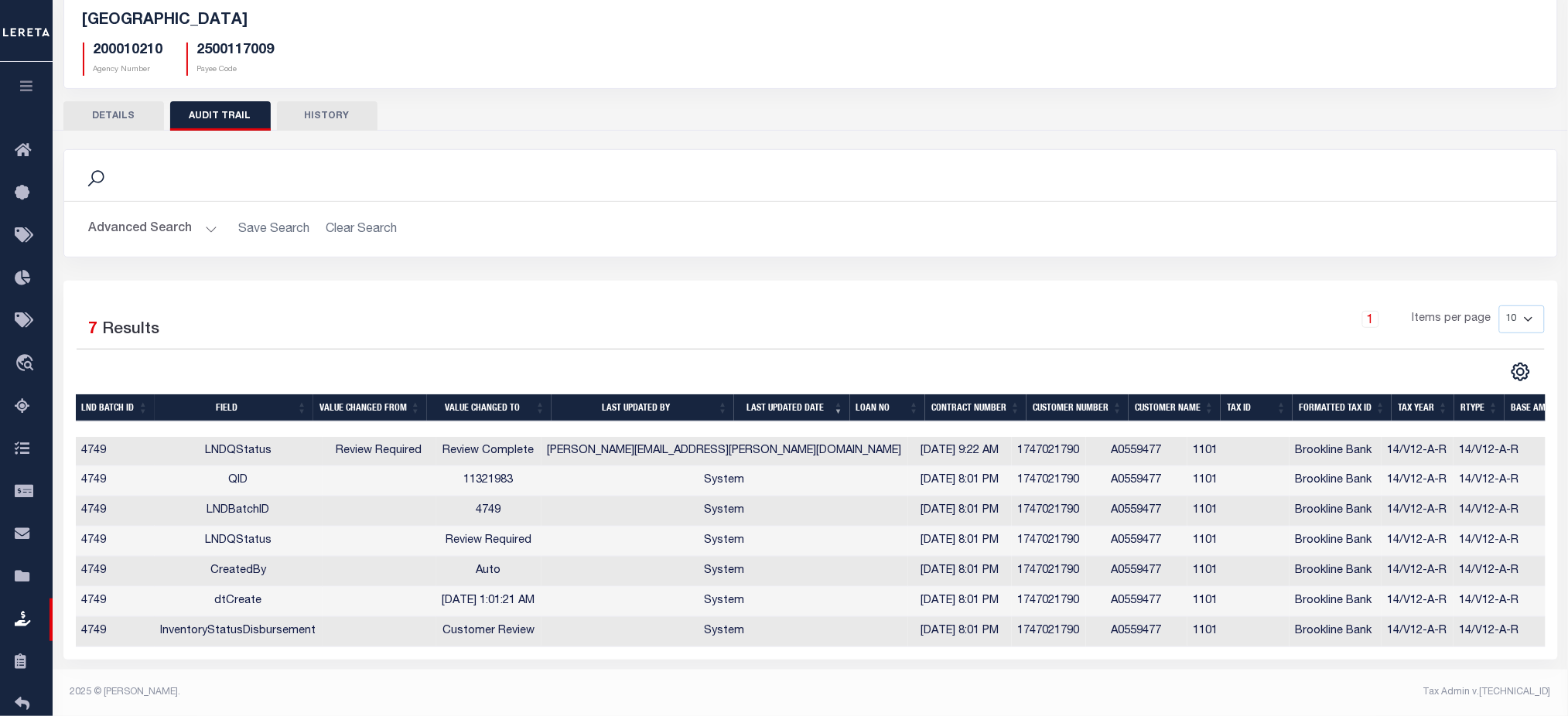
click at [663, 310] on div "1 Items per page 10 25 50 100" at bounding box center [998, 326] width 1095 height 40
click at [314, 124] on button "HISTORY" at bounding box center [327, 116] width 100 height 29
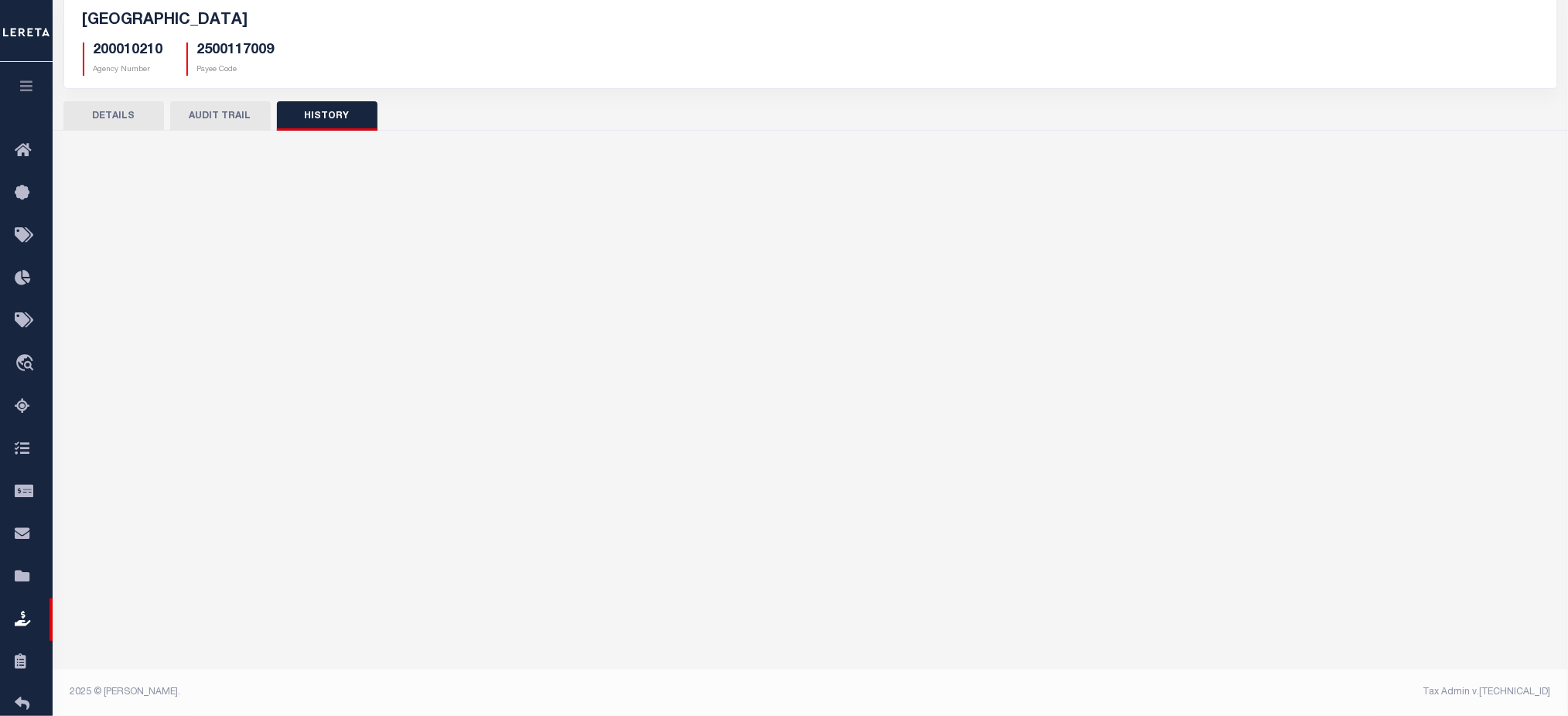
scroll to position [103, 0]
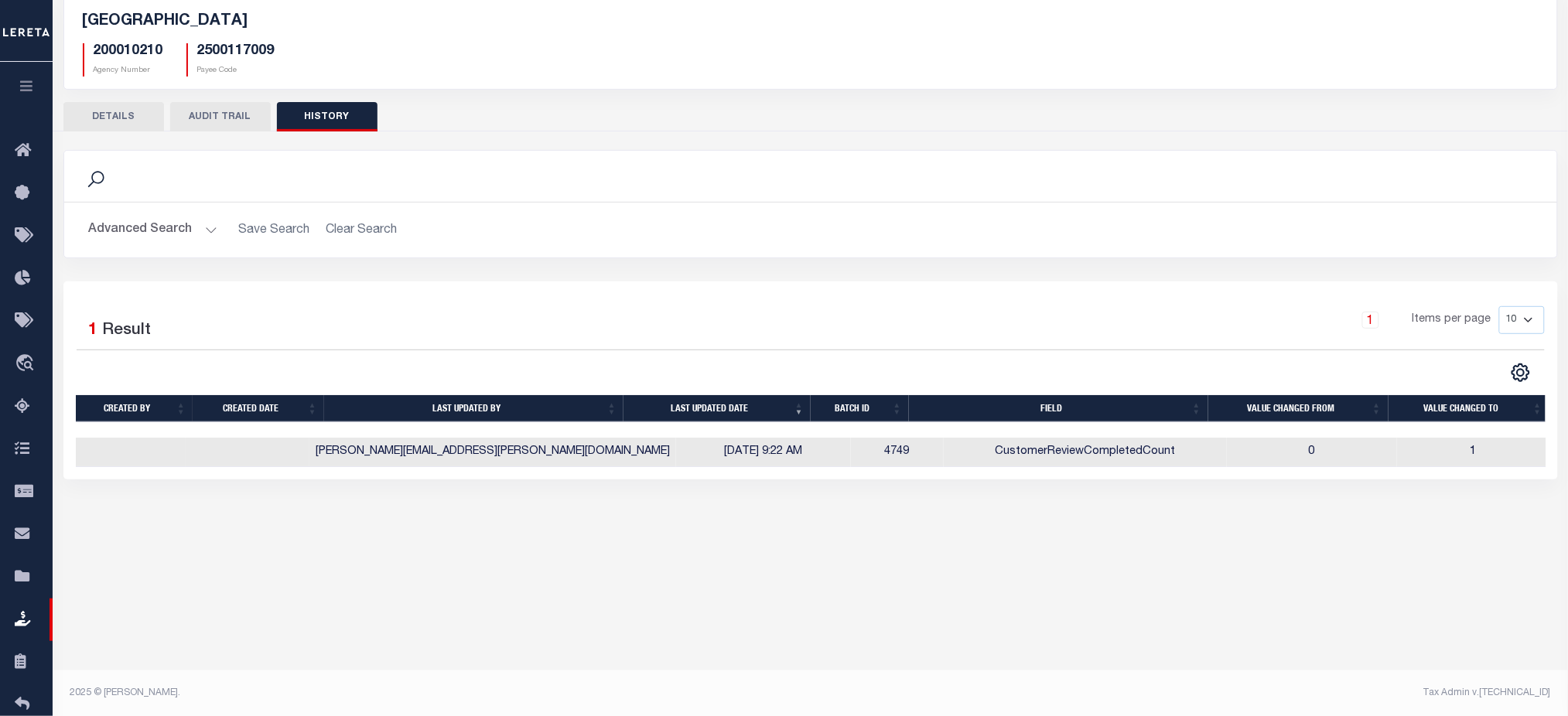
click at [214, 121] on button "AUDIT TRAIL" at bounding box center [220, 117] width 100 height 29
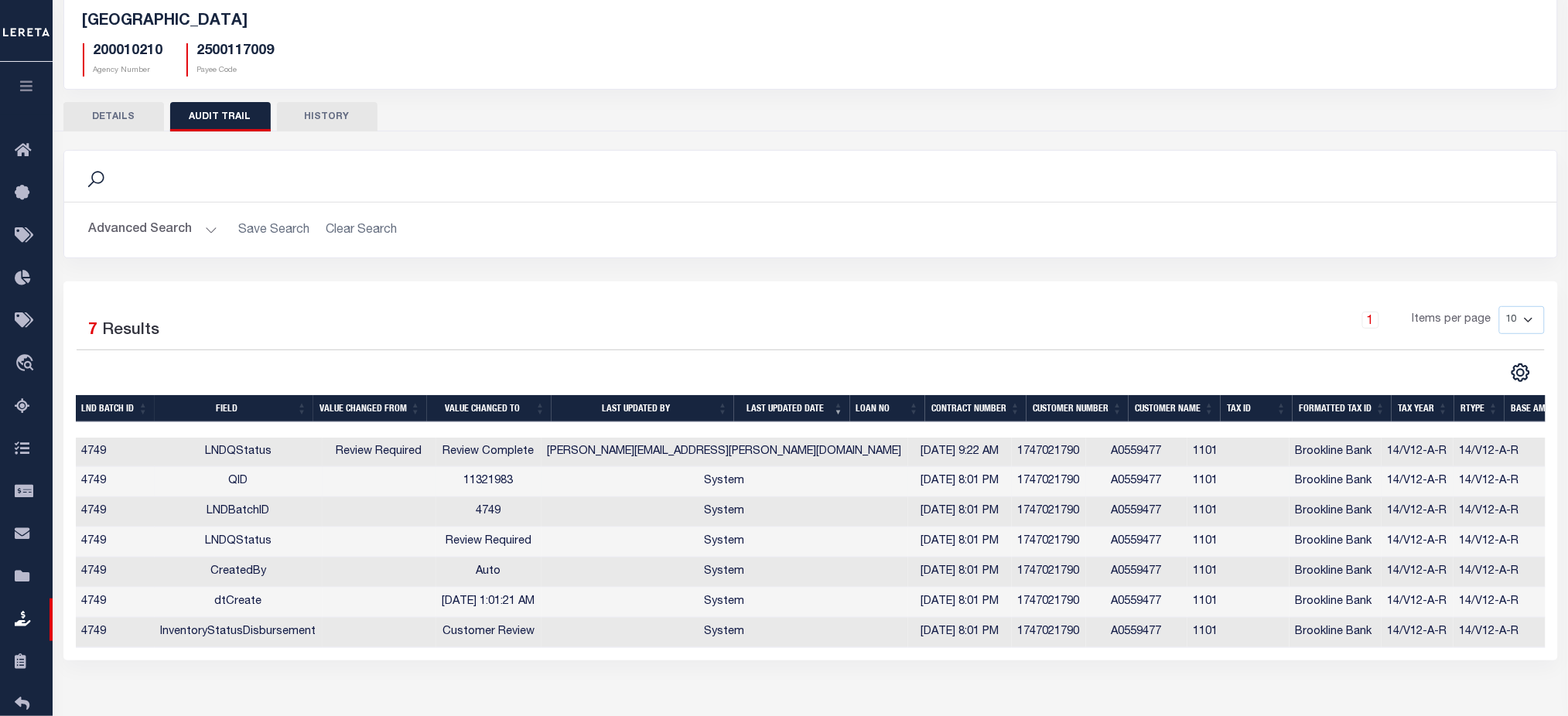
click at [503, 481] on td "11321983" at bounding box center [489, 482] width 105 height 30
copy td "11321983"
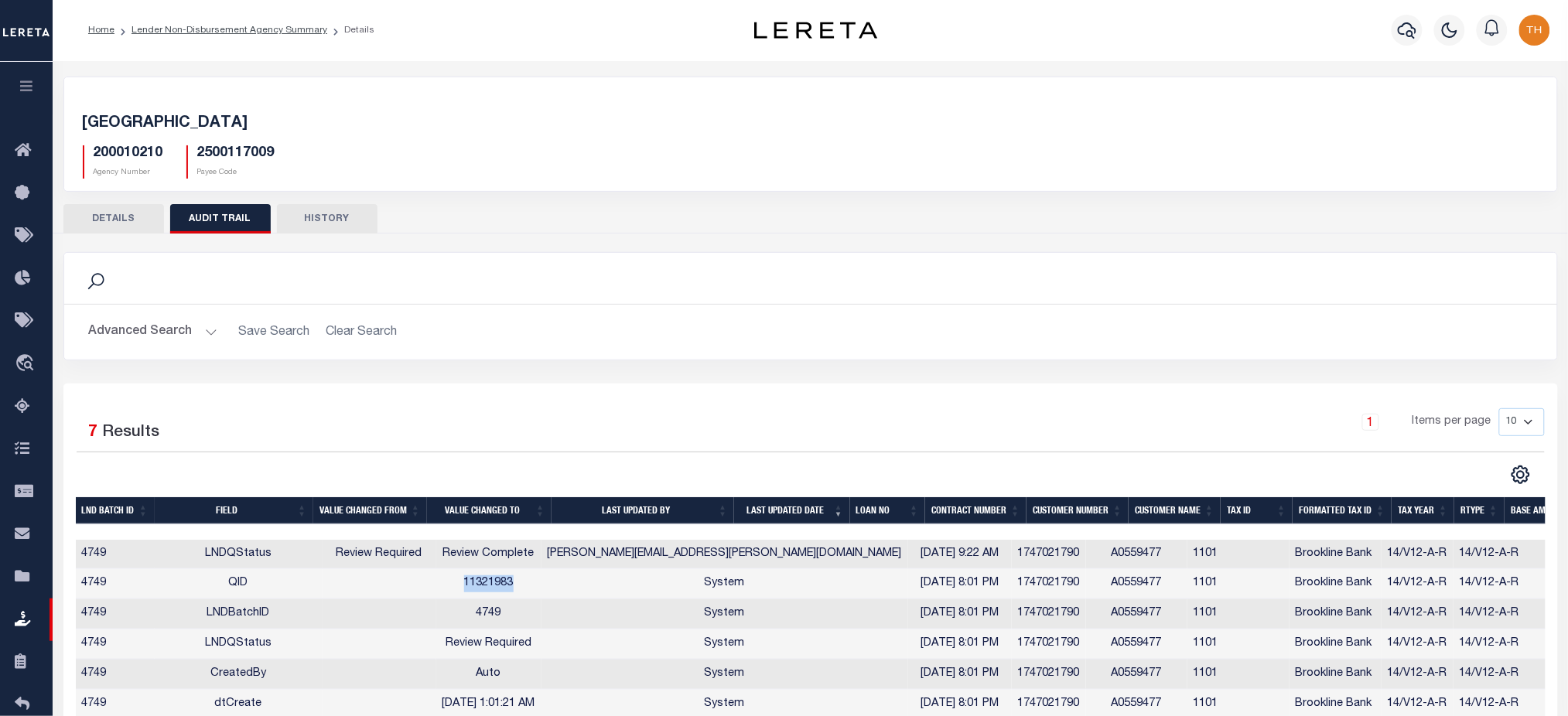
scroll to position [0, 0]
click at [498, 625] on td "4749" at bounding box center [489, 615] width 105 height 30
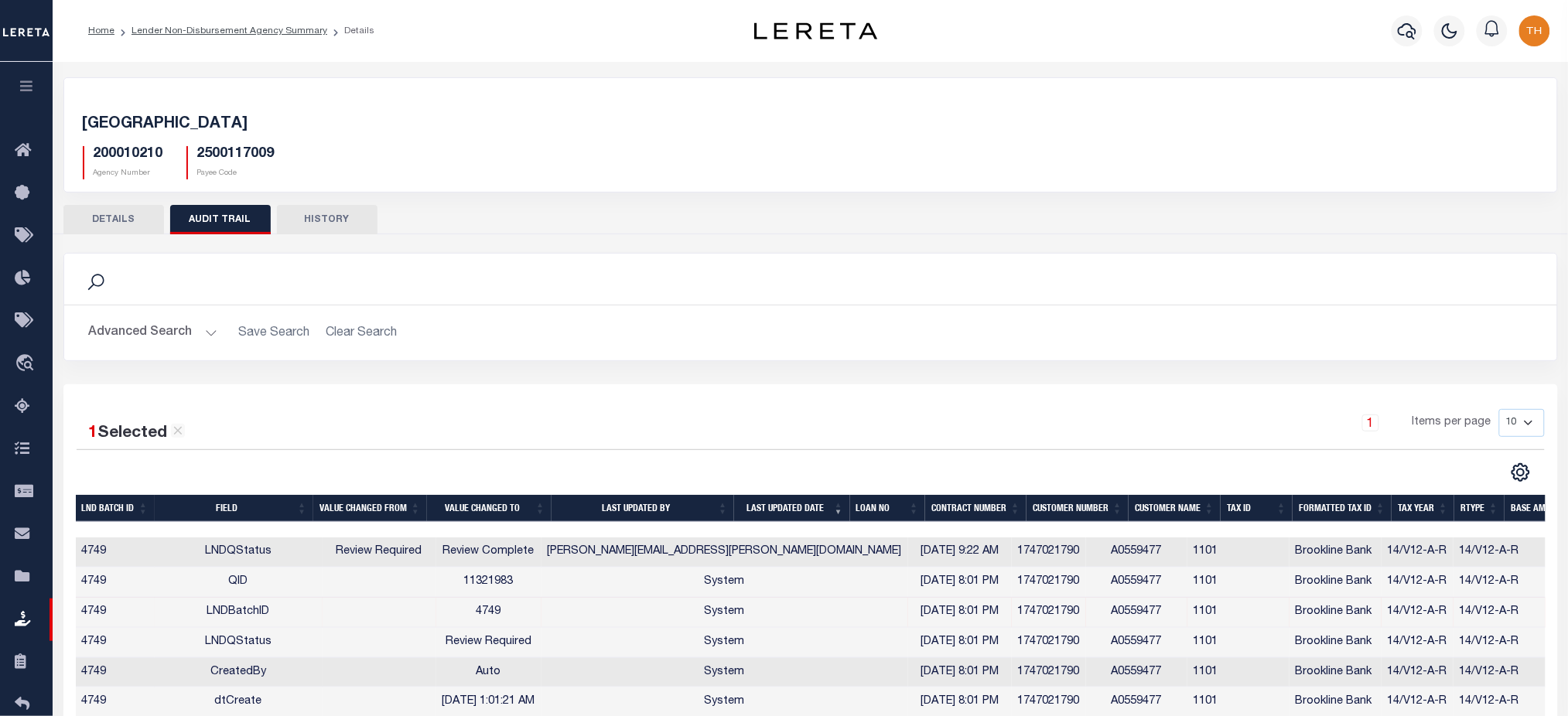
click at [498, 617] on td "4749" at bounding box center [489, 612] width 105 height 30
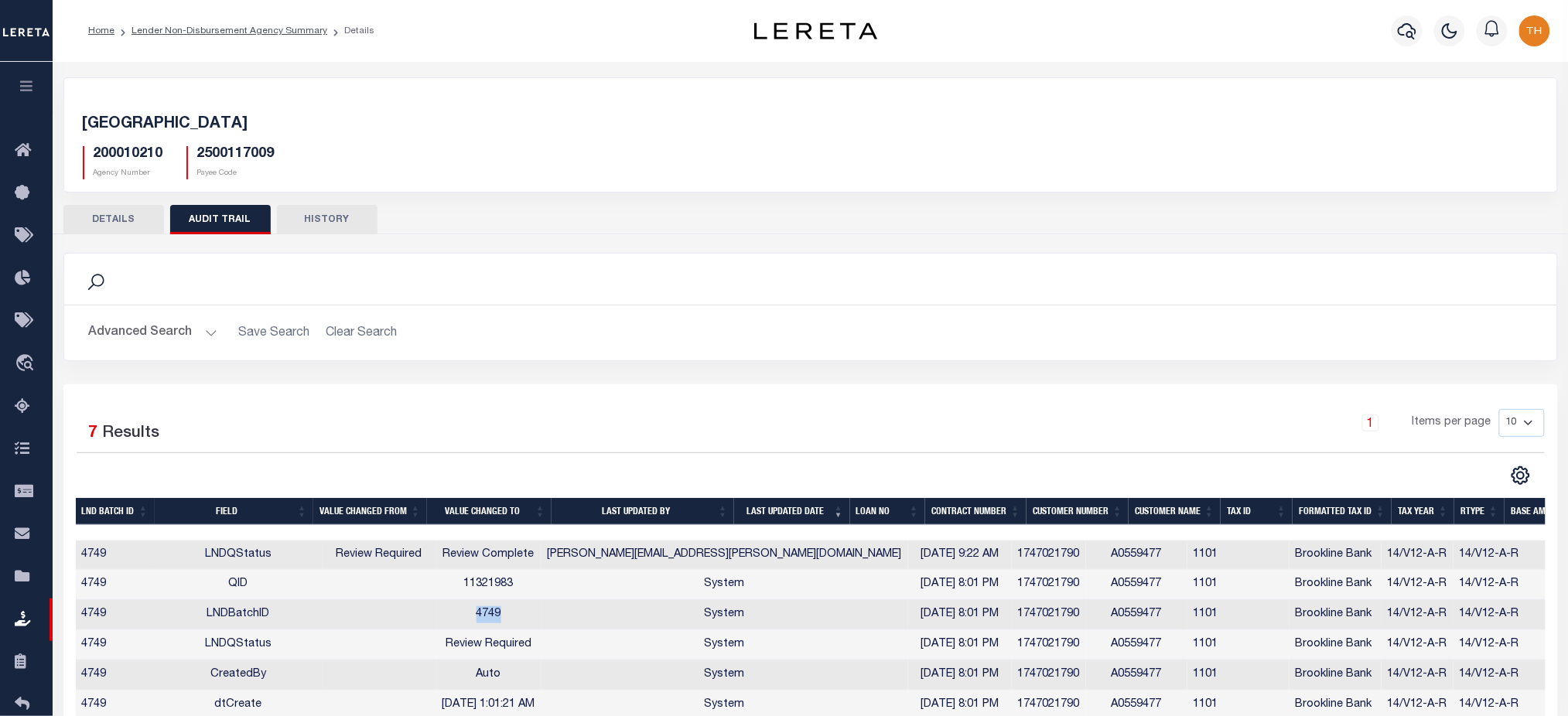
click at [498, 617] on td "4749" at bounding box center [489, 615] width 105 height 30
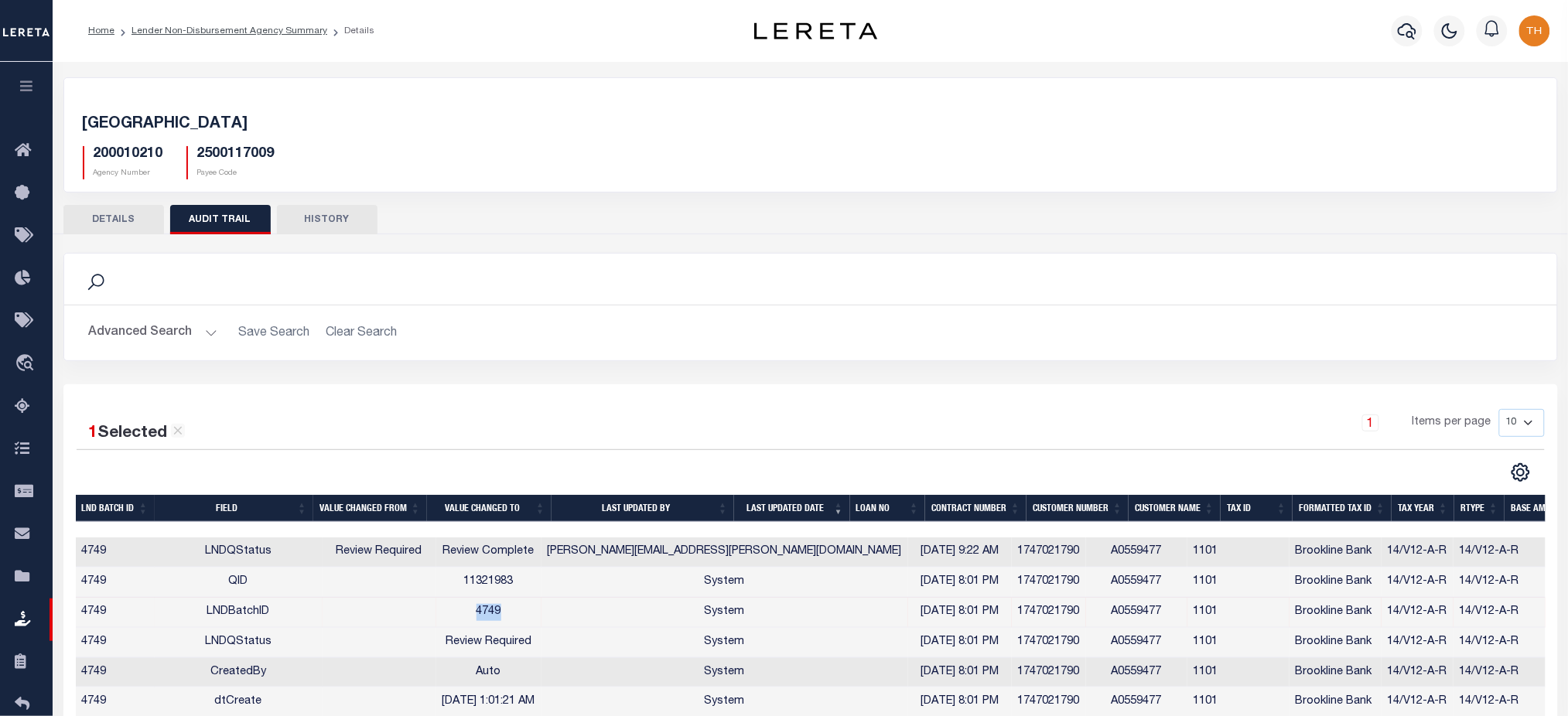
copy td "4749"
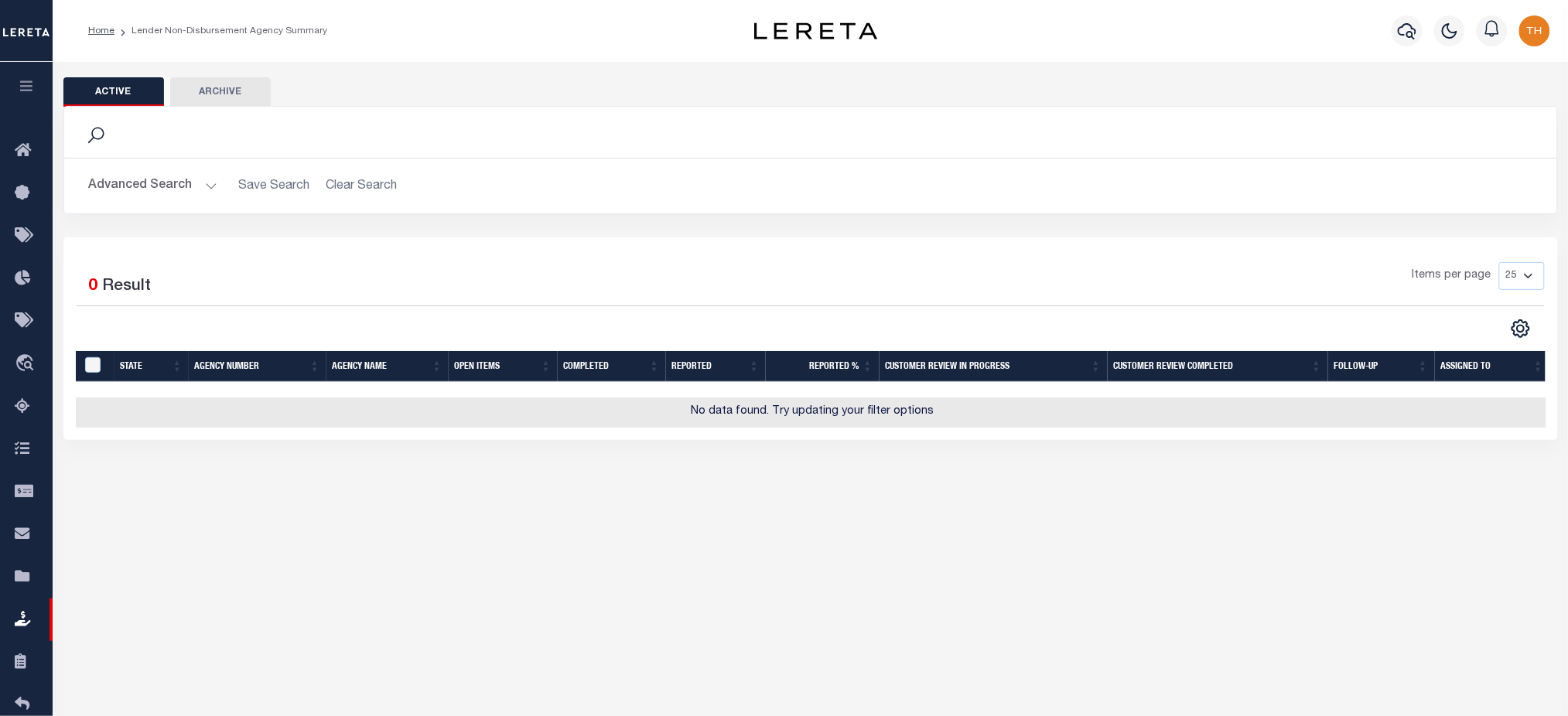
click at [181, 198] on button "Advanced Search" at bounding box center [153, 185] width 129 height 30
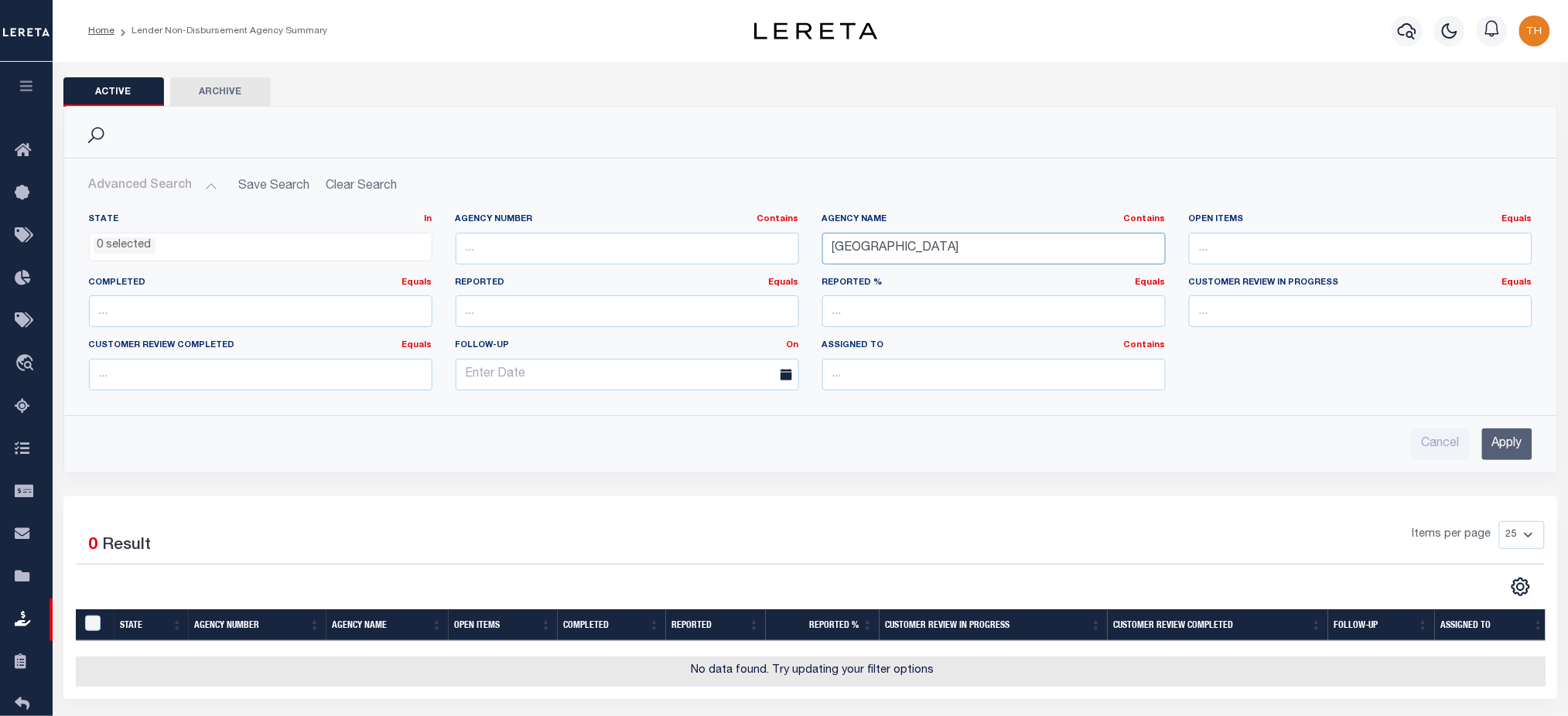
drag, startPoint x: 948, startPoint y: 242, endPoint x: 782, endPoint y: 242, distance: 166.0
click at [782, 242] on div "State In In AK AL AR AZ CA CO CT DC DE FL GA GU HI IA ID IL IN KS KY LA MA MD M…" at bounding box center [811, 308] width 1467 height 189
paste input "RIDGEWOOD VILLAGE"
type input "RIDGEWOOD VILLAGE"
click at [1489, 440] on input "Apply" at bounding box center [1507, 444] width 50 height 32
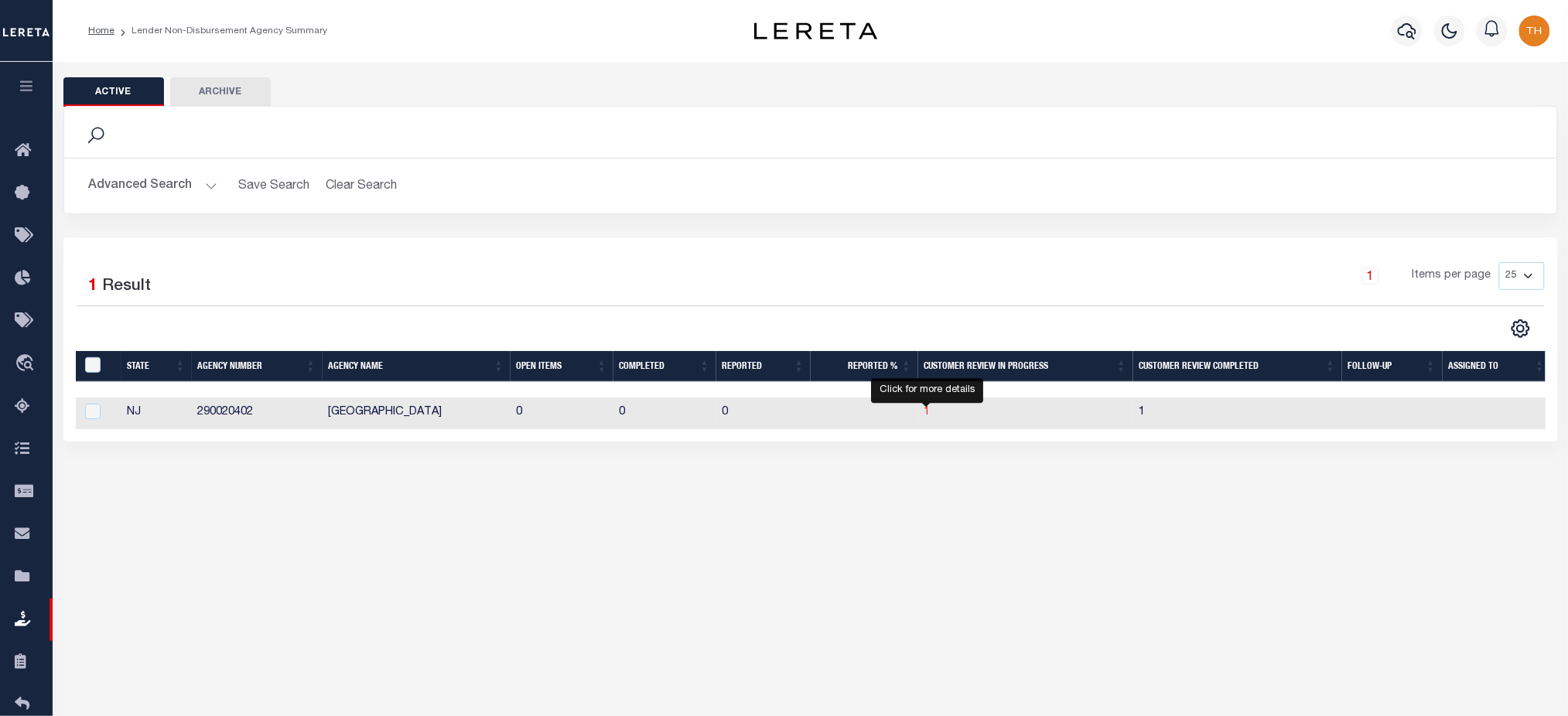
click at [927, 415] on span "1" at bounding box center [928, 412] width 6 height 11
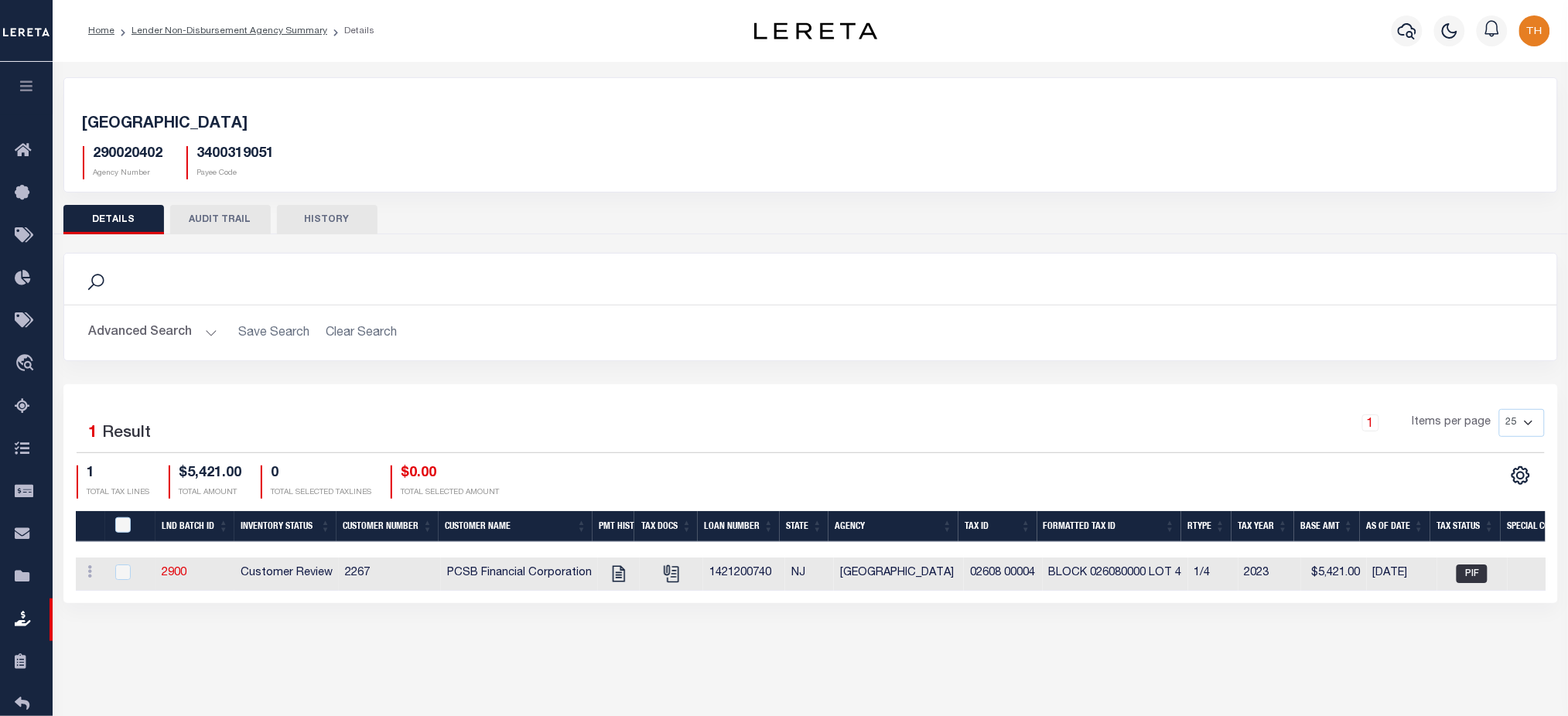
click at [243, 228] on button "AUDIT TRAIL" at bounding box center [220, 219] width 100 height 29
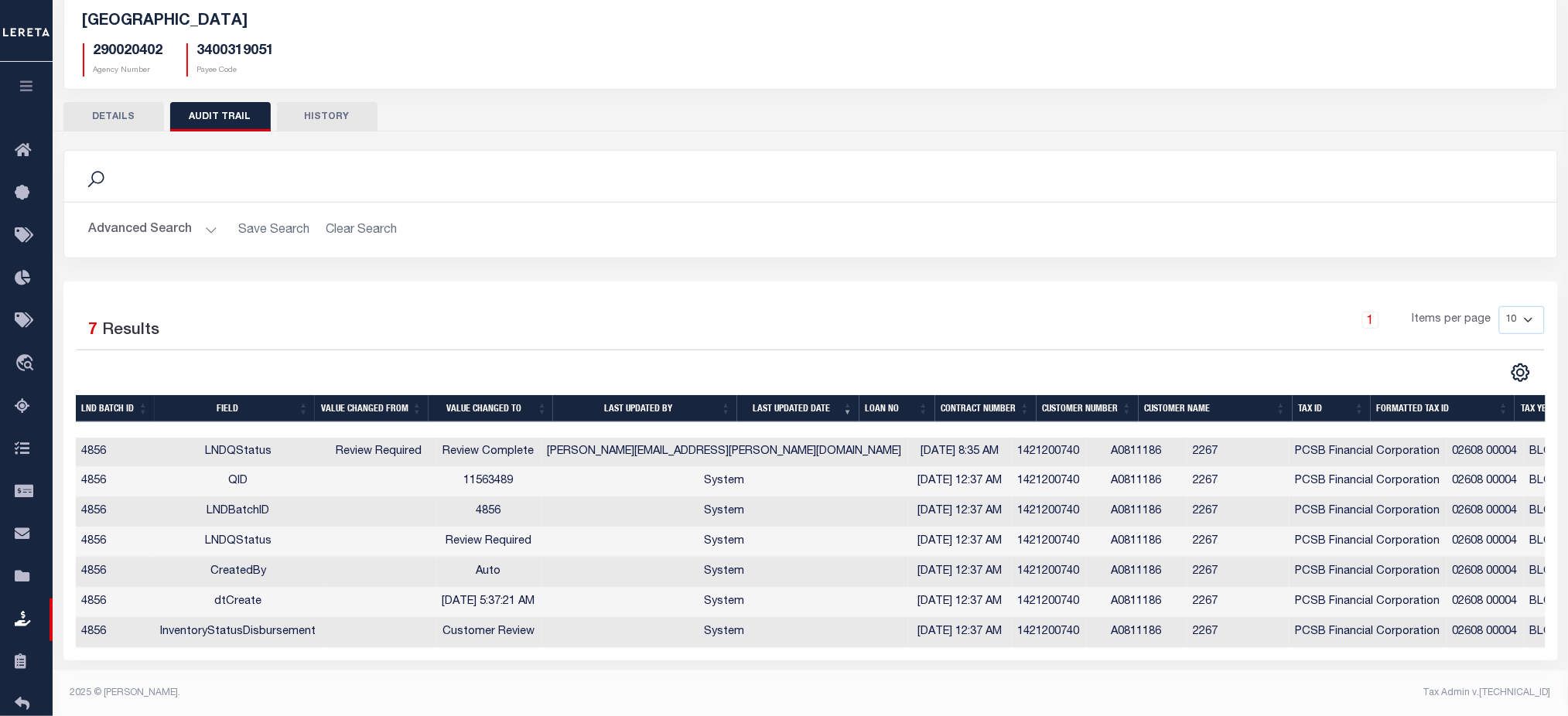
scroll to position [104, 0]
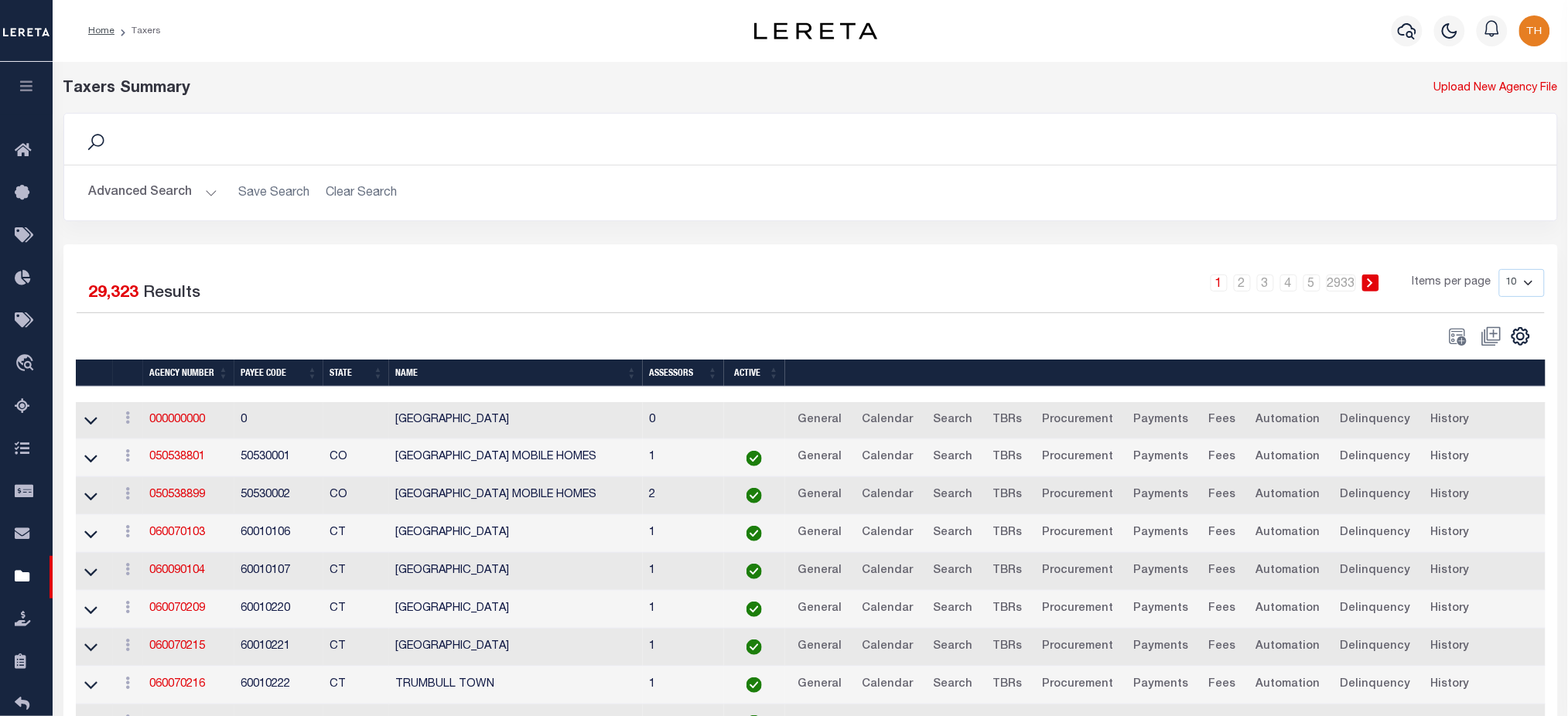
click at [162, 210] on div "Advanced Search Save Search Clear Search Agency Number Contains Contains" at bounding box center [810, 193] width 1493 height 55
drag, startPoint x: 175, startPoint y: 200, endPoint x: 200, endPoint y: 204, distance: 25.3
click at [175, 199] on button "Advanced Search" at bounding box center [153, 193] width 129 height 30
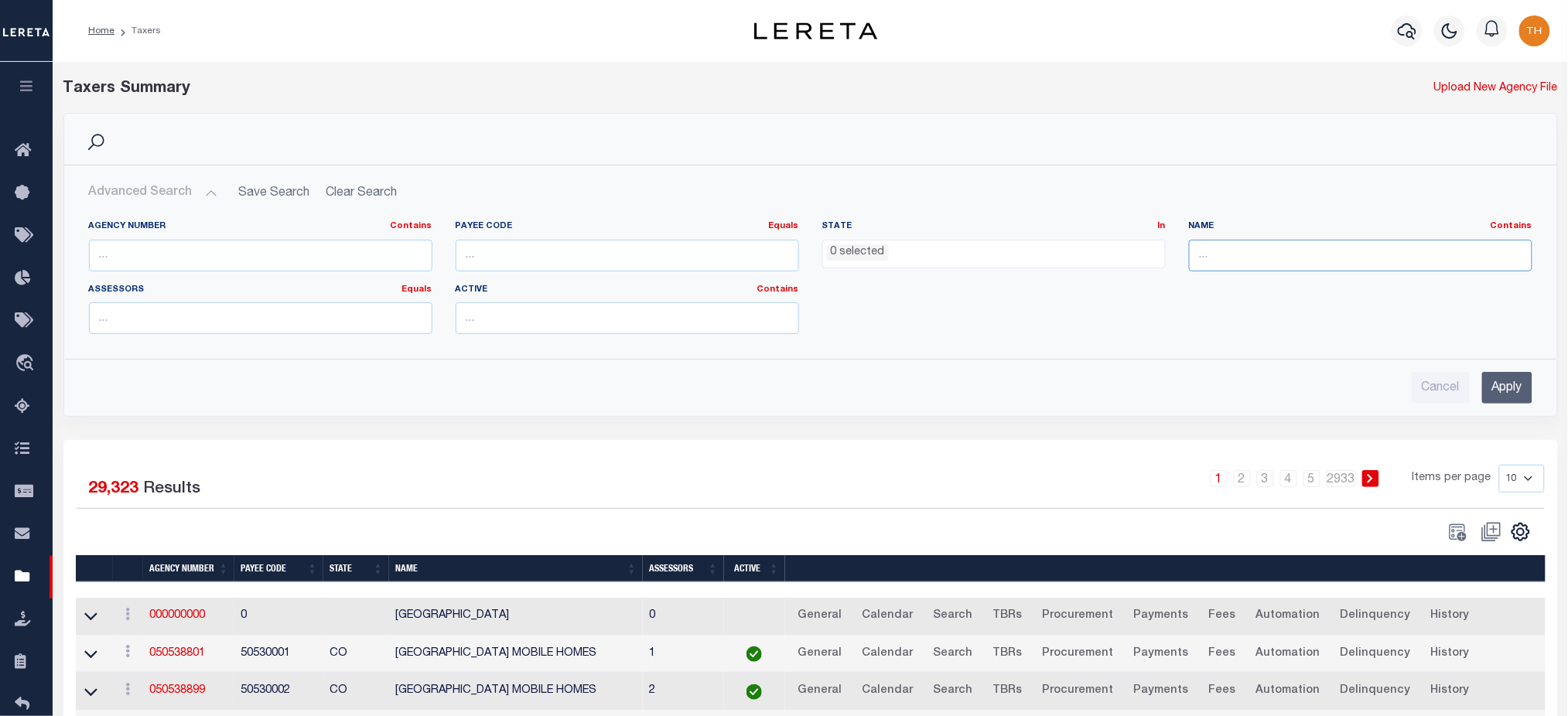
click at [1245, 259] on input "text" at bounding box center [1361, 255] width 344 height 32
paste input "[GEOGRAPHIC_DATA]"
type input "[GEOGRAPHIC_DATA]"
click at [1528, 379] on input "Apply" at bounding box center [1507, 388] width 50 height 32
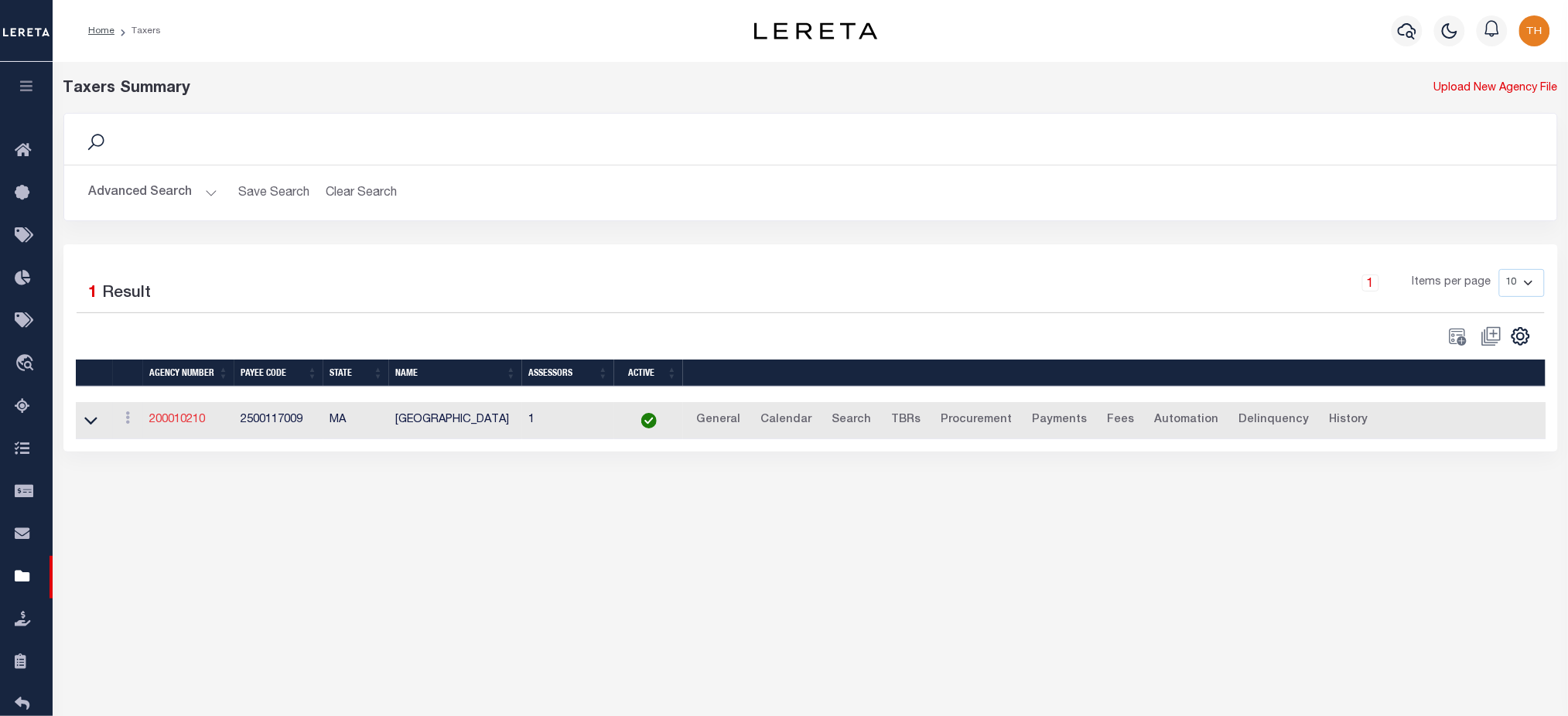
click at [189, 420] on link "200010210" at bounding box center [177, 420] width 56 height 11
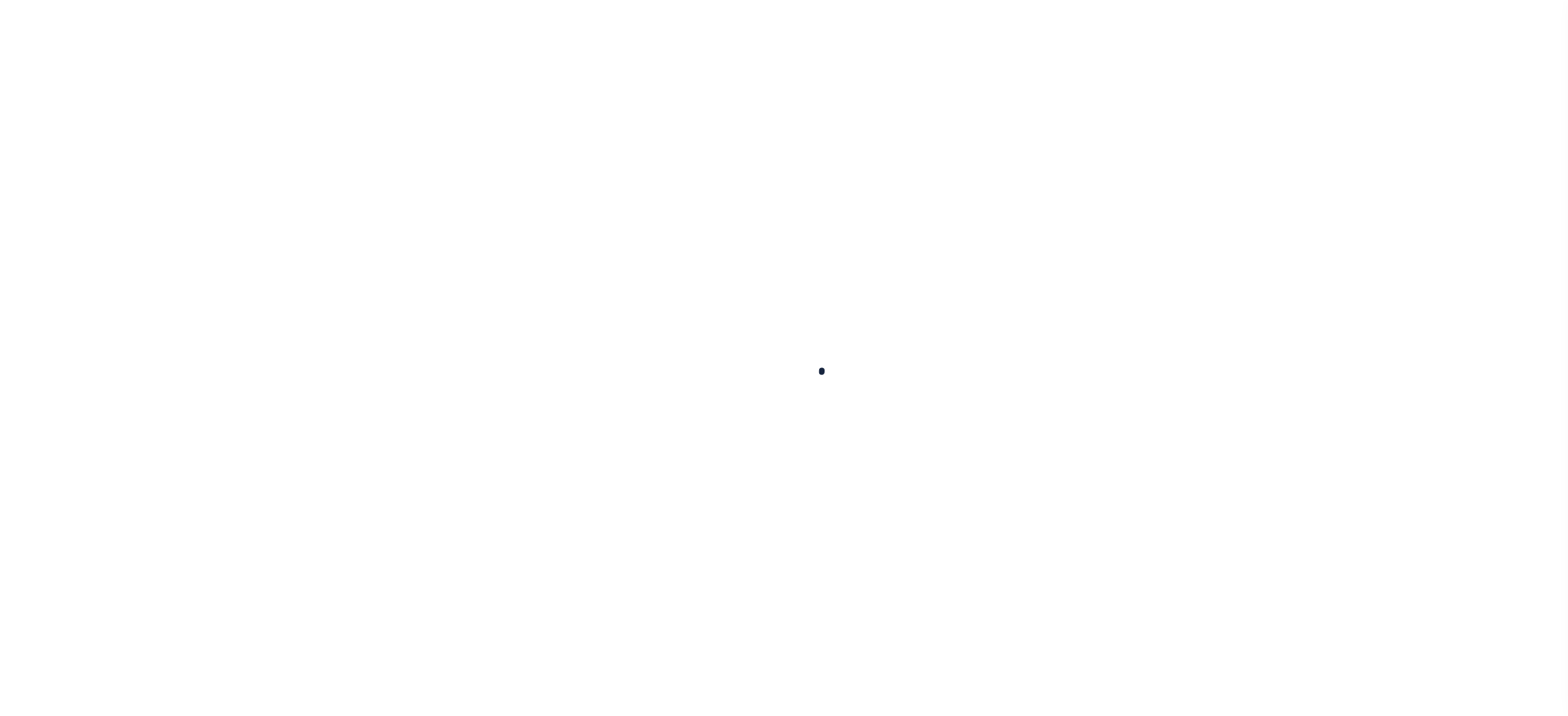
select select
checkbox input "false"
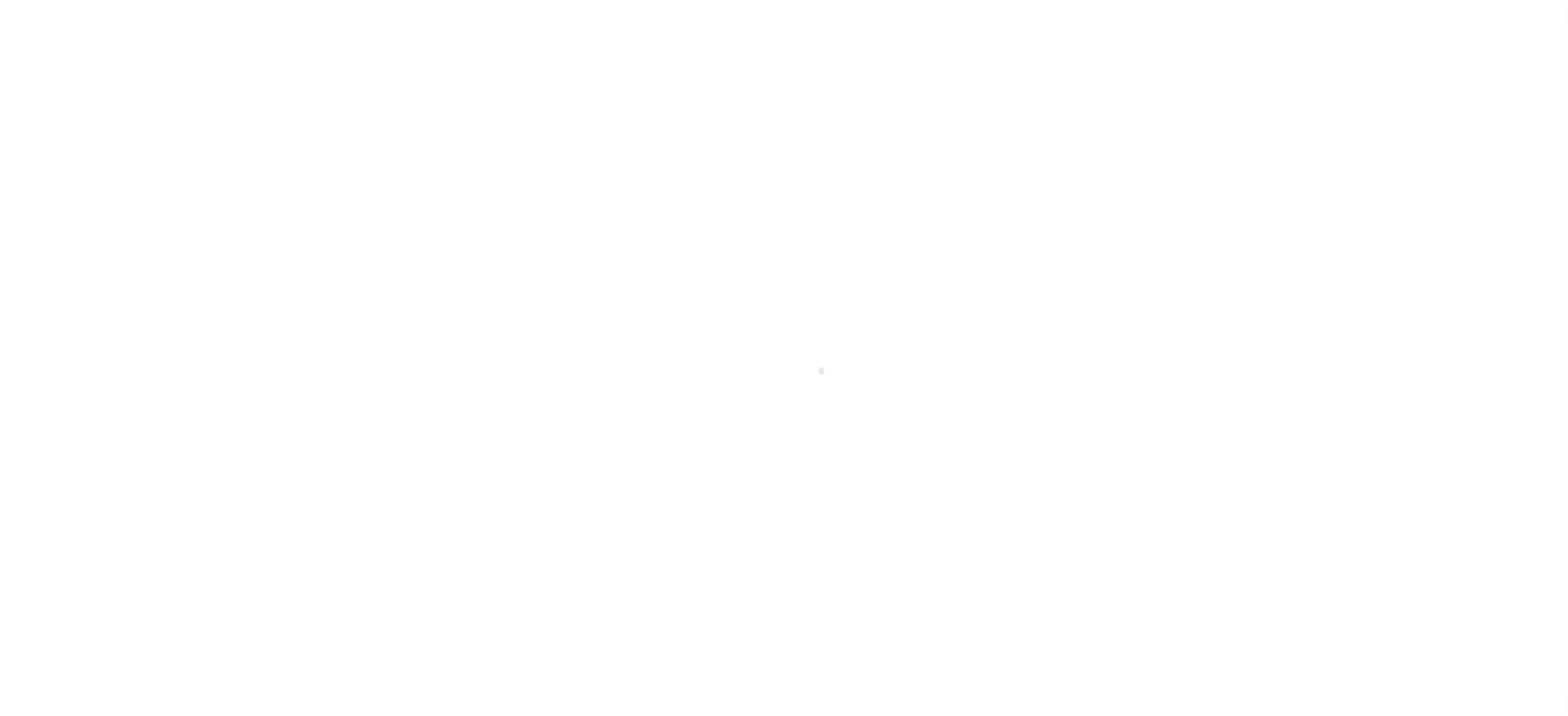
checkbox input "false"
type input "2500117009"
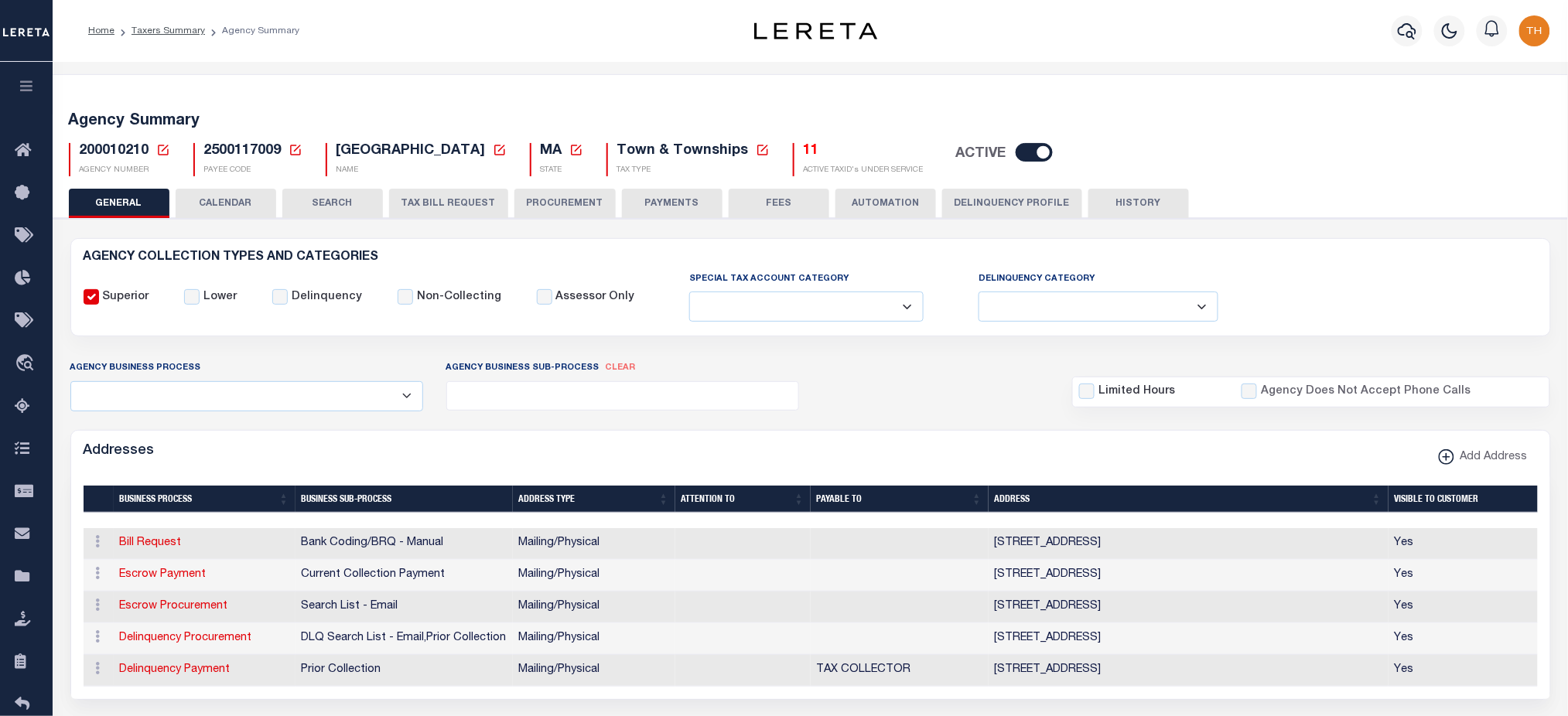
click at [227, 209] on button "CALENDAR" at bounding box center [226, 203] width 100 height 29
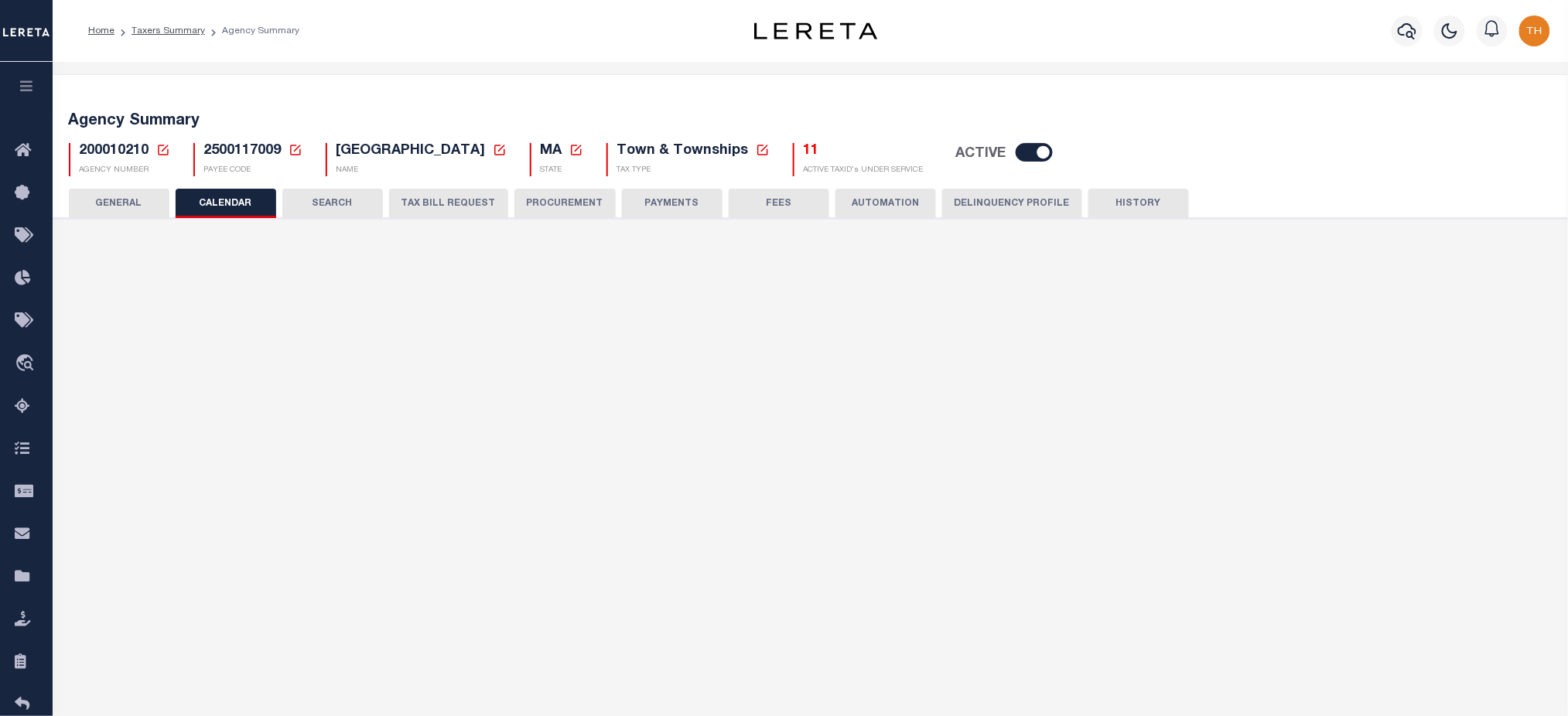
checkbox input "false"
type input "1"
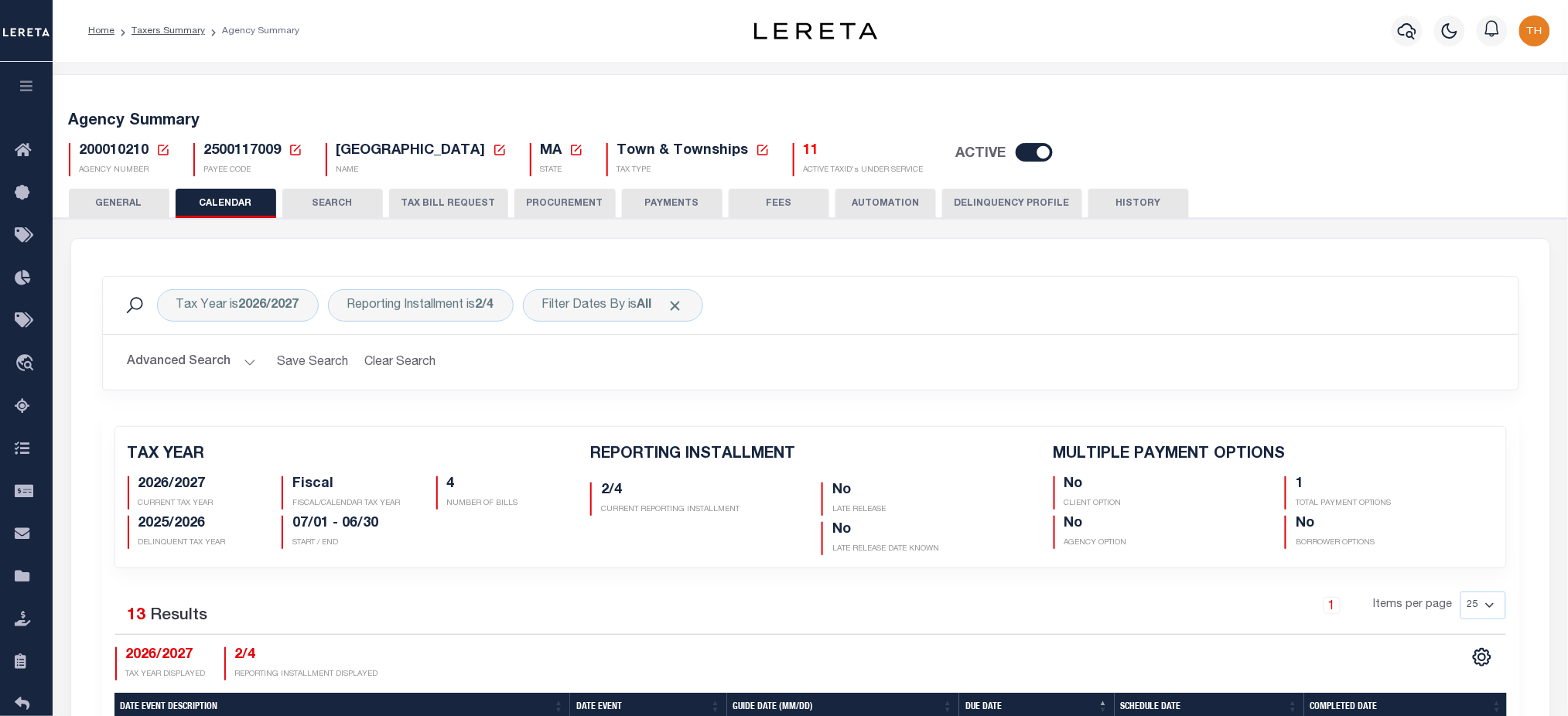
click at [316, 205] on button "SEARCH" at bounding box center [333, 203] width 100 height 29
click at [478, 204] on button "TAX BILL REQUEST" at bounding box center [448, 203] width 119 height 29
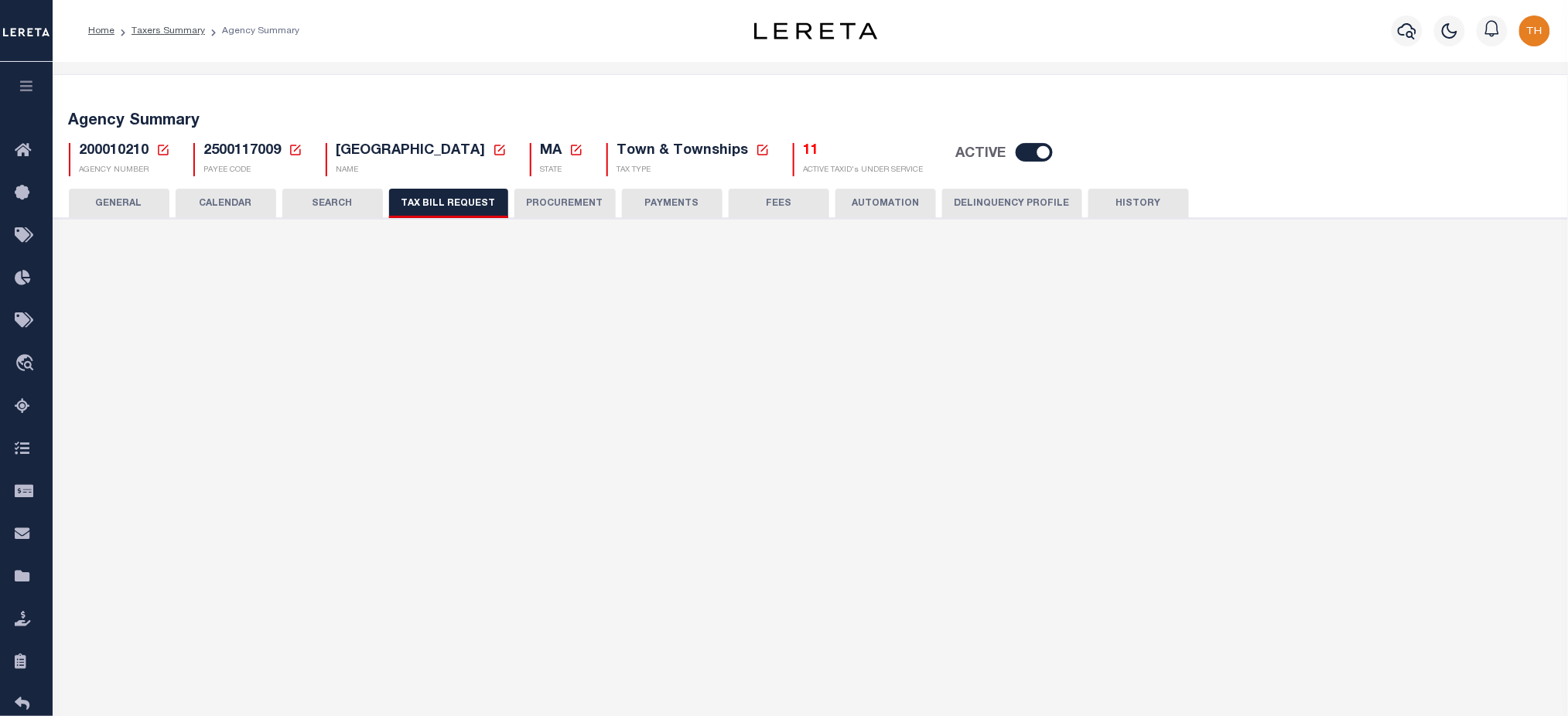
checkbox input "false"
select select "23"
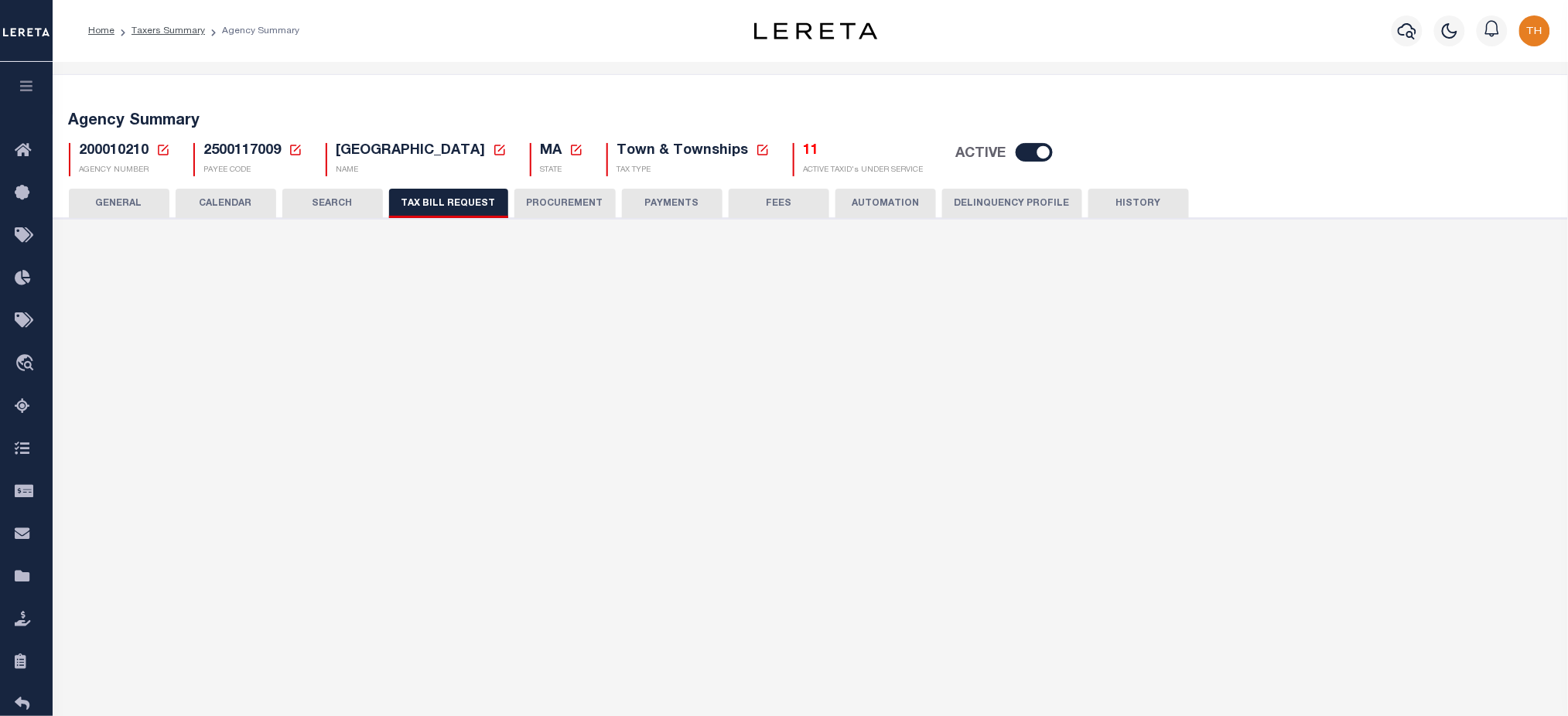
select select "false"
select select
select select "2"
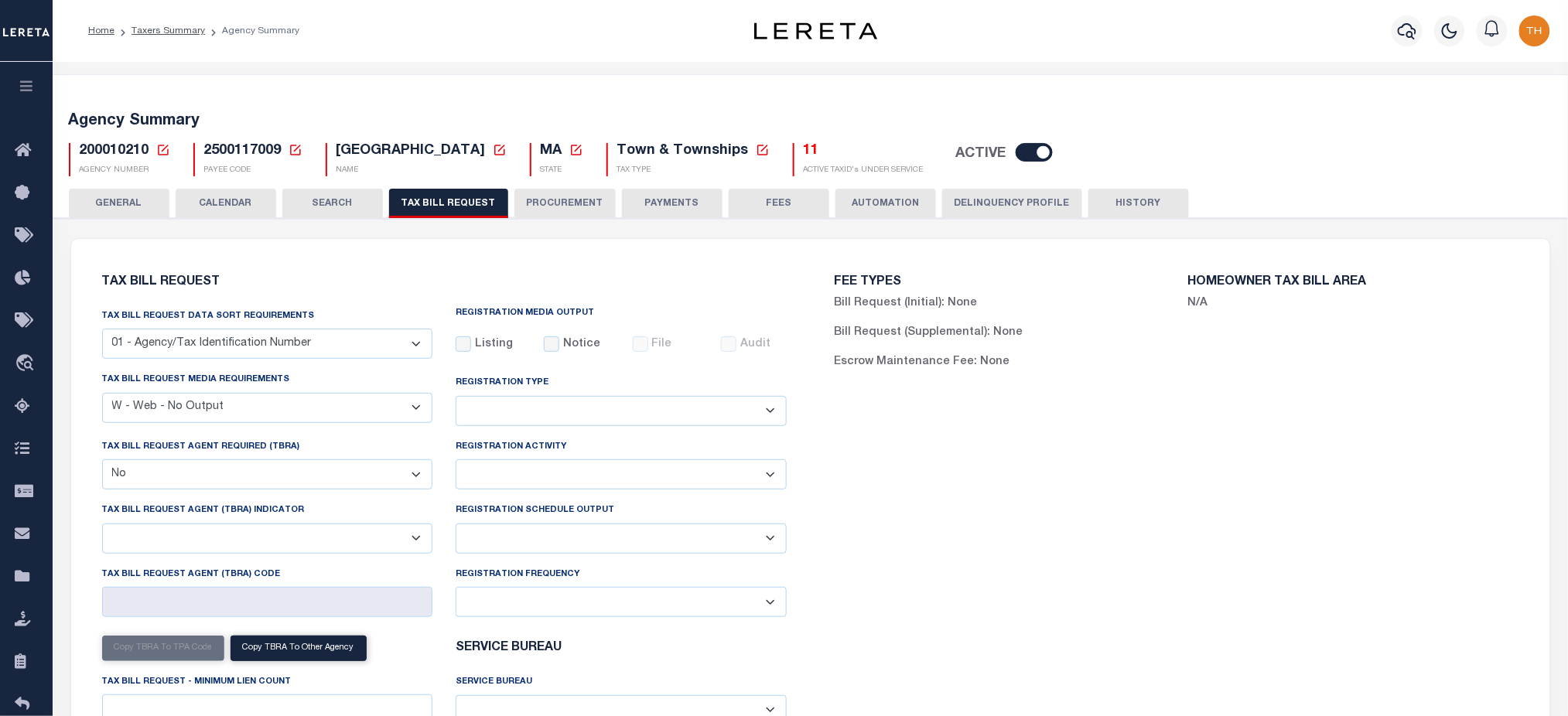
click at [566, 197] on button "PROCUREMENT" at bounding box center [565, 203] width 101 height 29
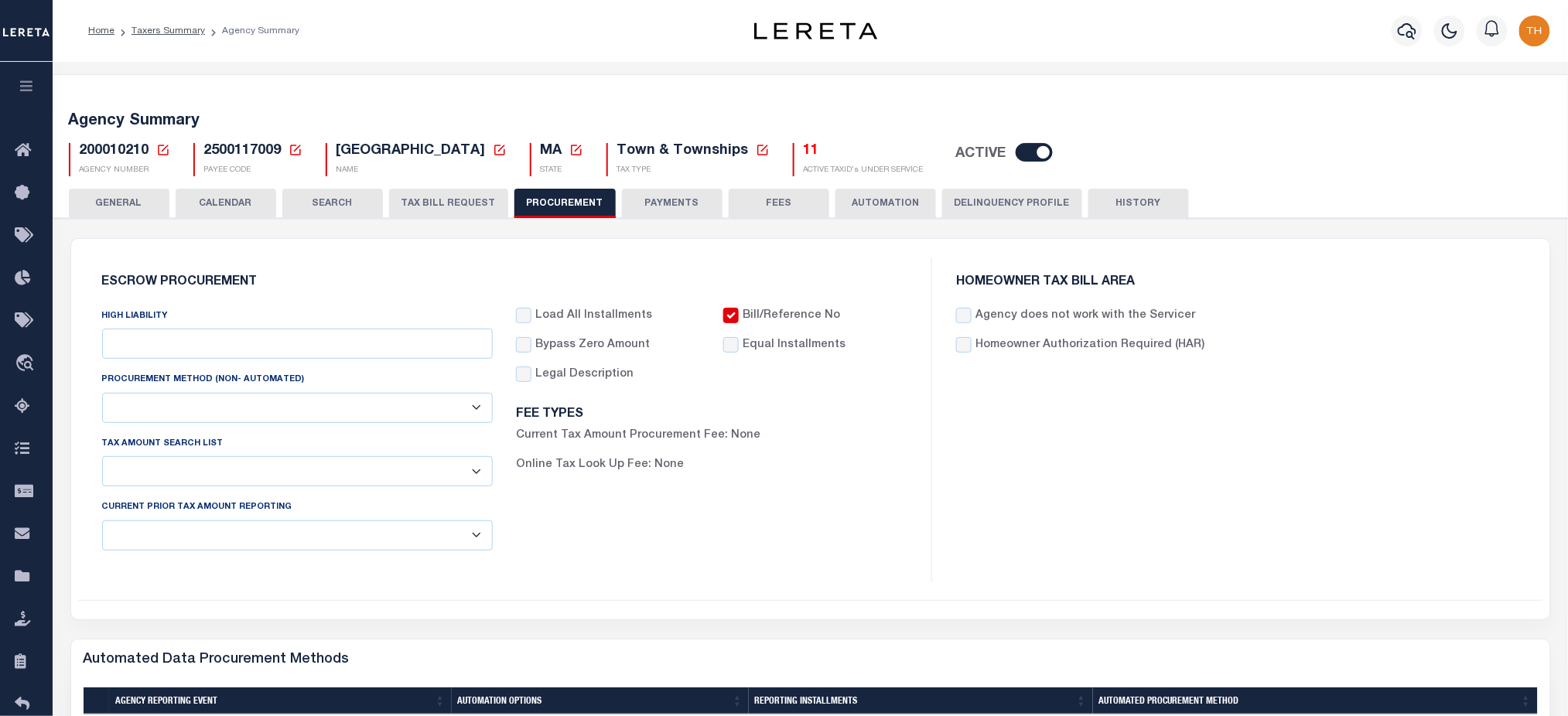
type input "$10,000"
select select "1"
select select "3"
checkbox input "true"
click at [451, 541] on select "C - Escrow reporting includes “Delinquent Current Tax Year Installment(s) Exist…" at bounding box center [298, 536] width 392 height 30
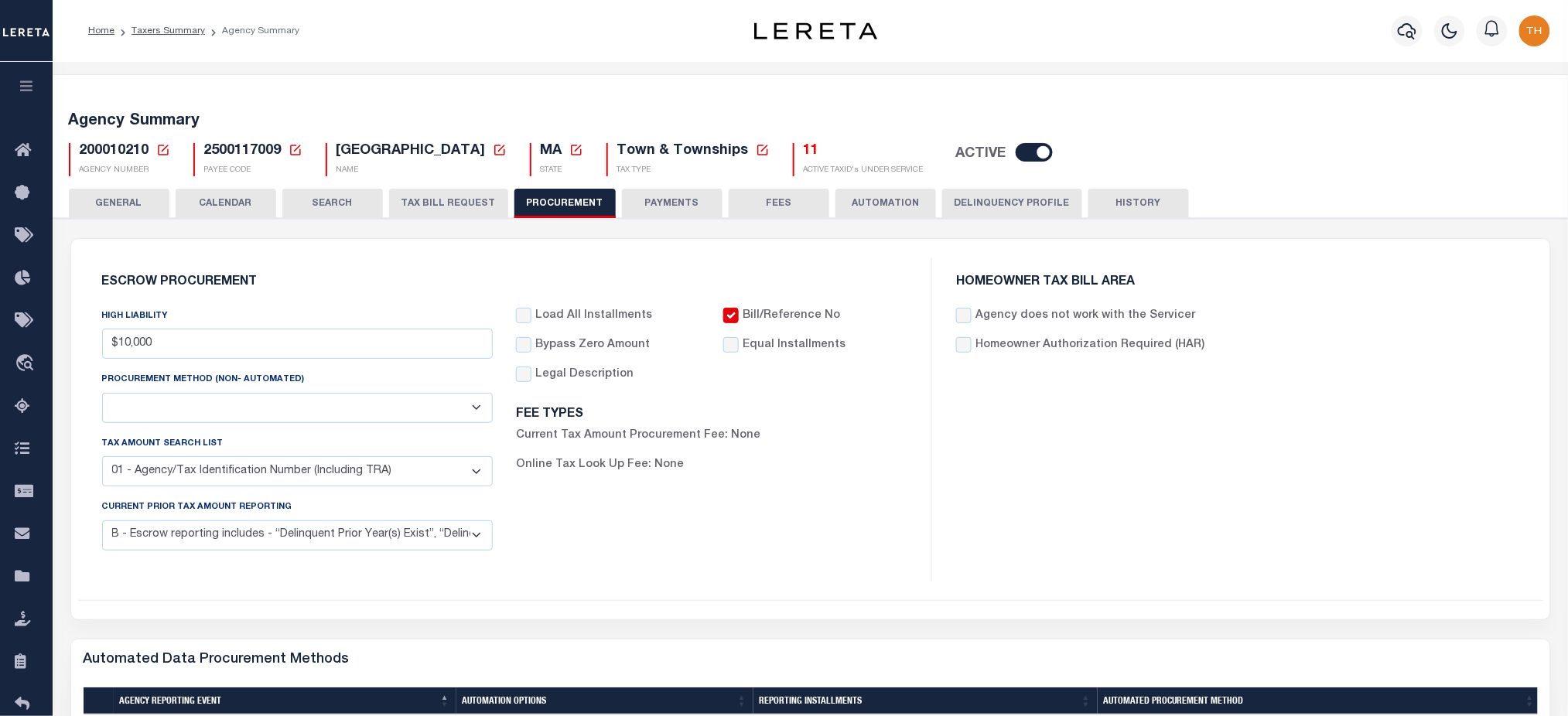
click at [642, 532] on div "Load All Installments Bypass Zero Amount" at bounding box center [711, 436] width 415 height 256
click at [684, 201] on button "PAYMENTS" at bounding box center [672, 203] width 100 height 29
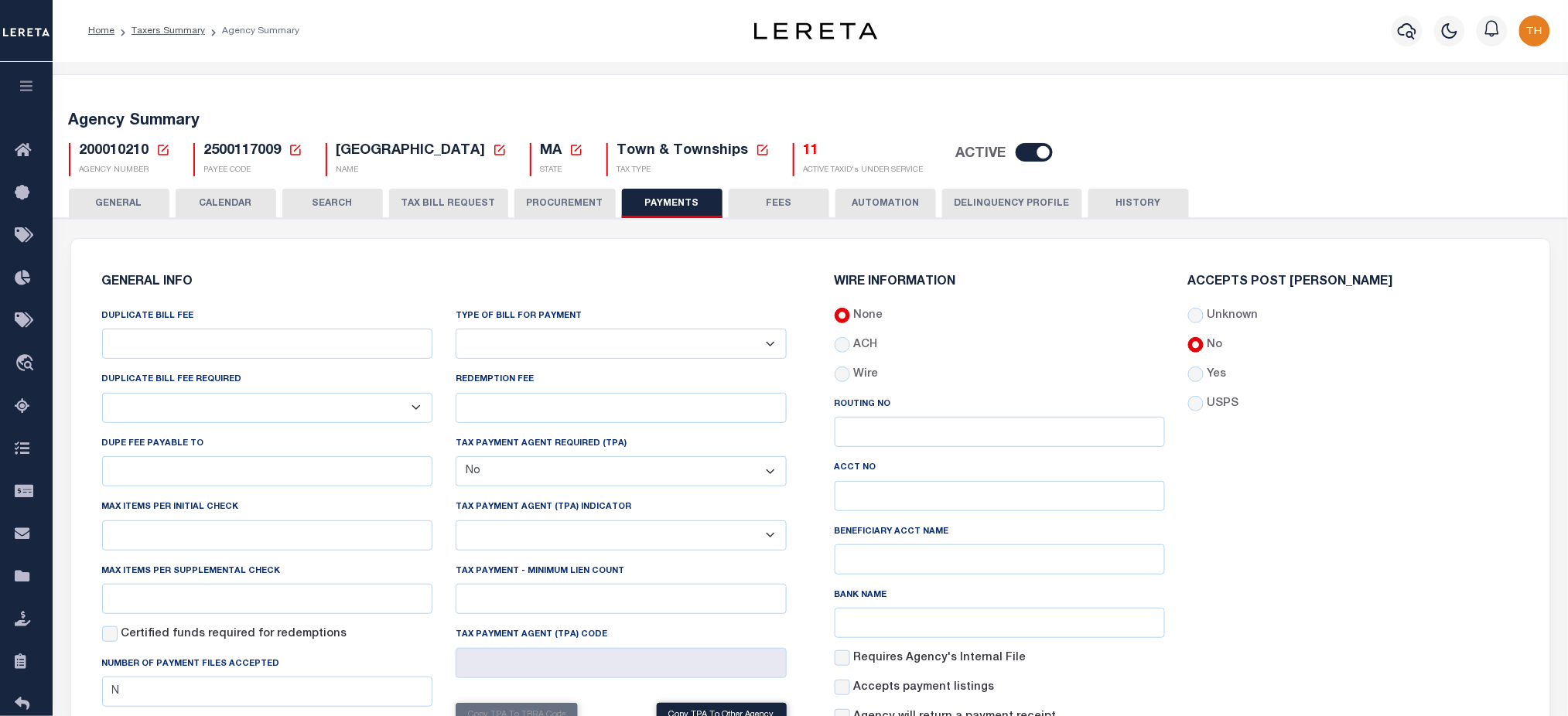
click at [1137, 200] on button "HISTORY" at bounding box center [1138, 203] width 100 height 29
